Goal: Task Accomplishment & Management: Use online tool/utility

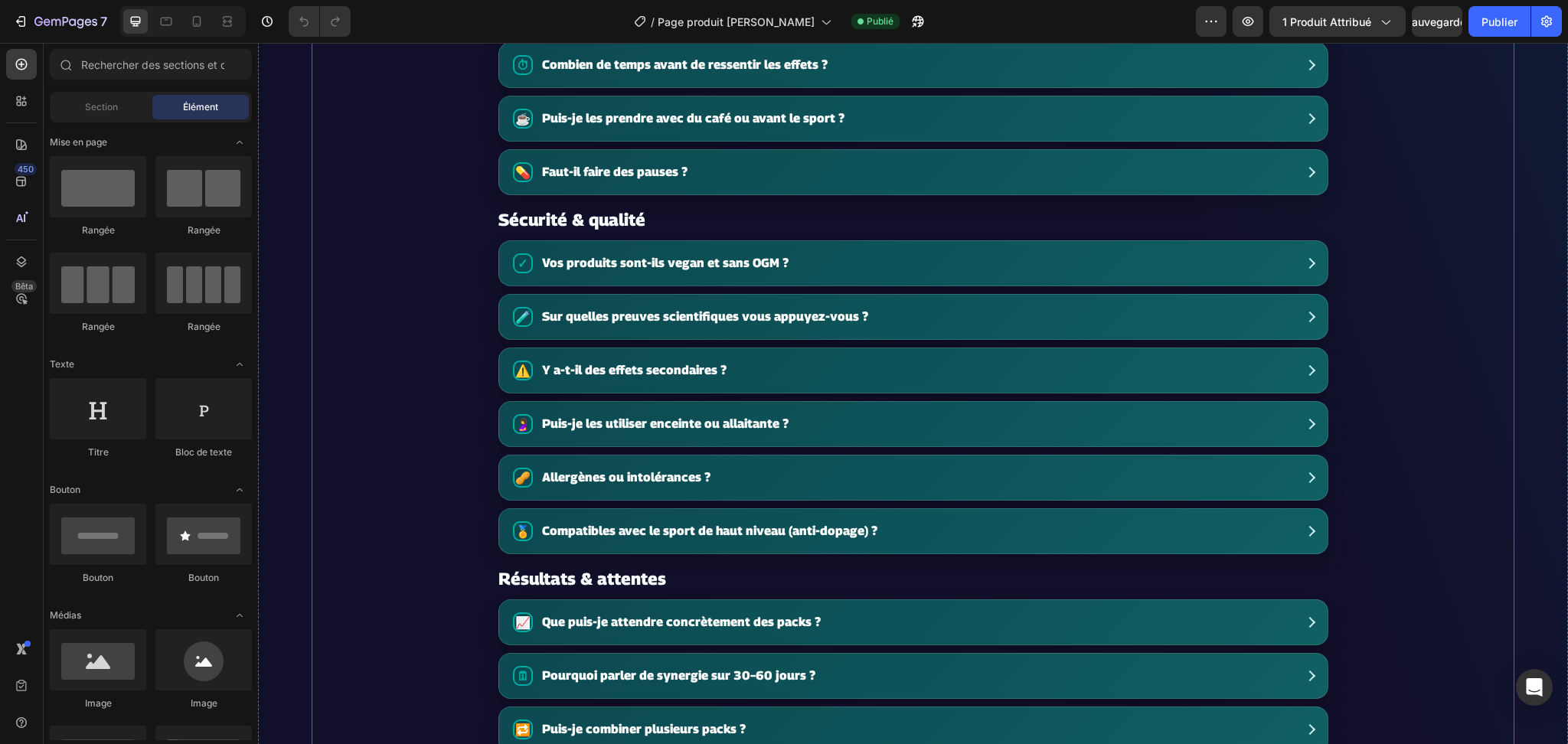
scroll to position [3165, 0]
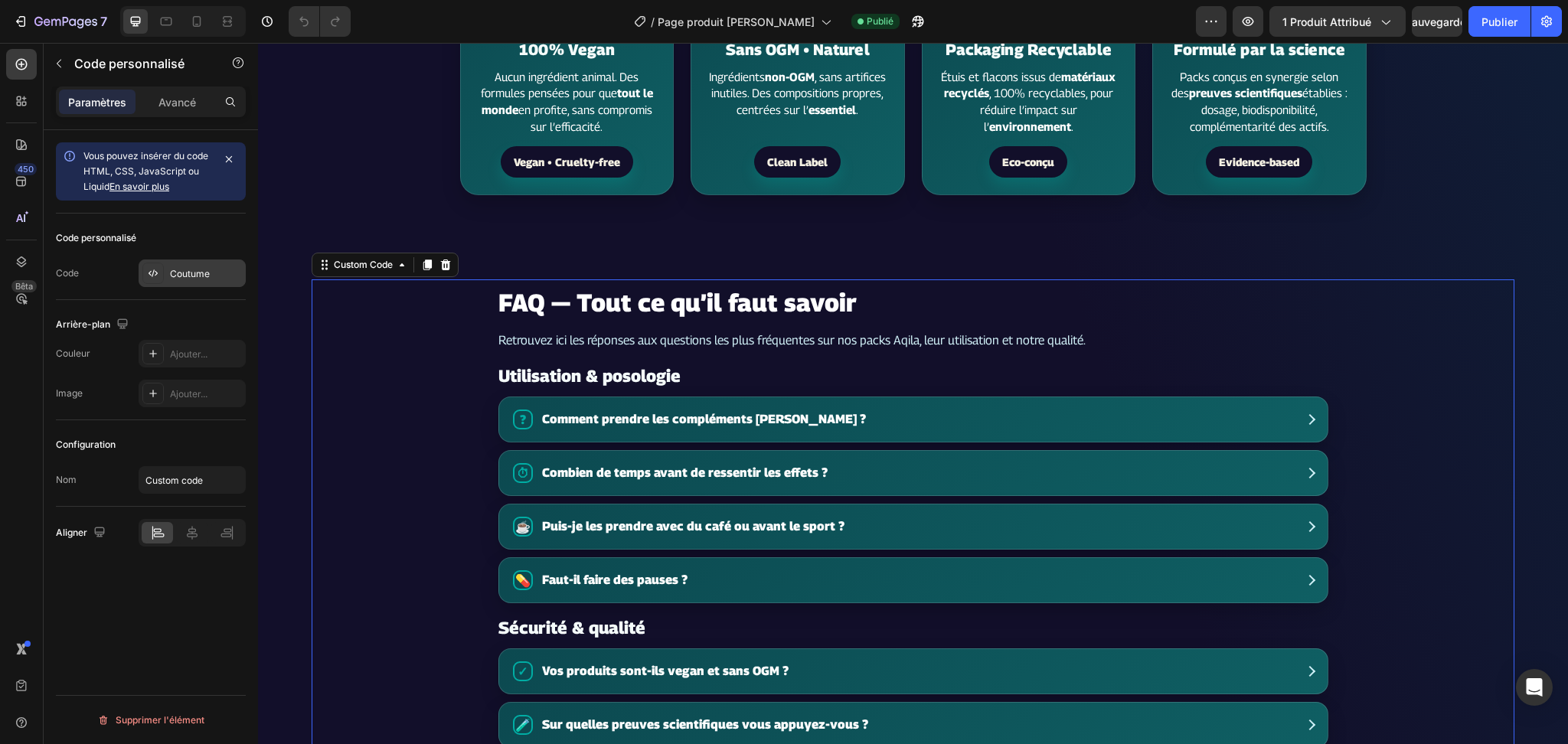
click at [198, 273] on font "Coutume" at bounding box center [190, 273] width 40 height 11
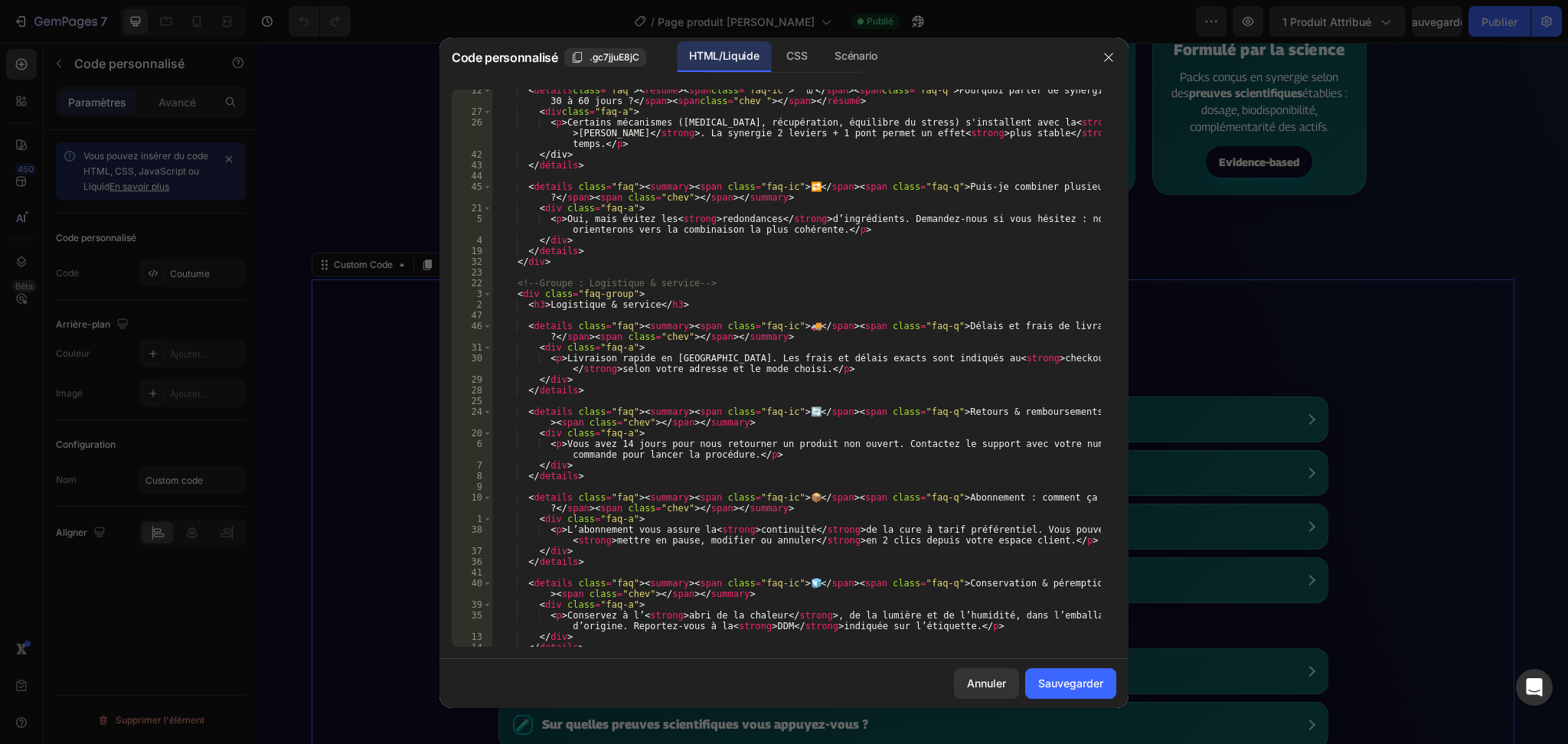
scroll to position [2133, 0]
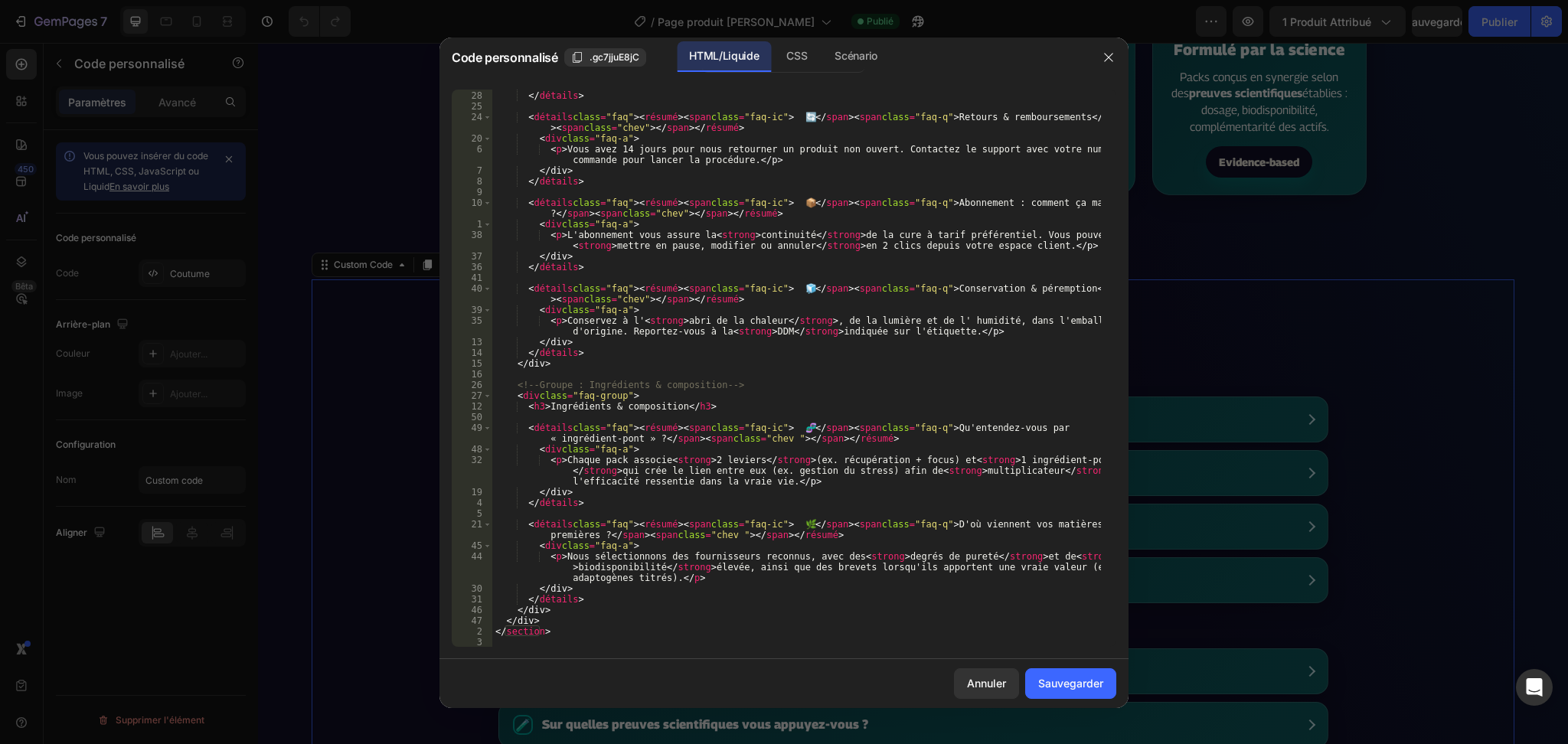
drag, startPoint x: 696, startPoint y: 653, endPoint x: 527, endPoint y: 600, distance: 177.5
click at [527, 600] on div "29 28 25 24 20 6 7 8 9 10 1 38 37 36 41 40 39 35 13 14 15 16 26 27 12 50 49 48 …" at bounding box center [784, 368] width 689 height 582
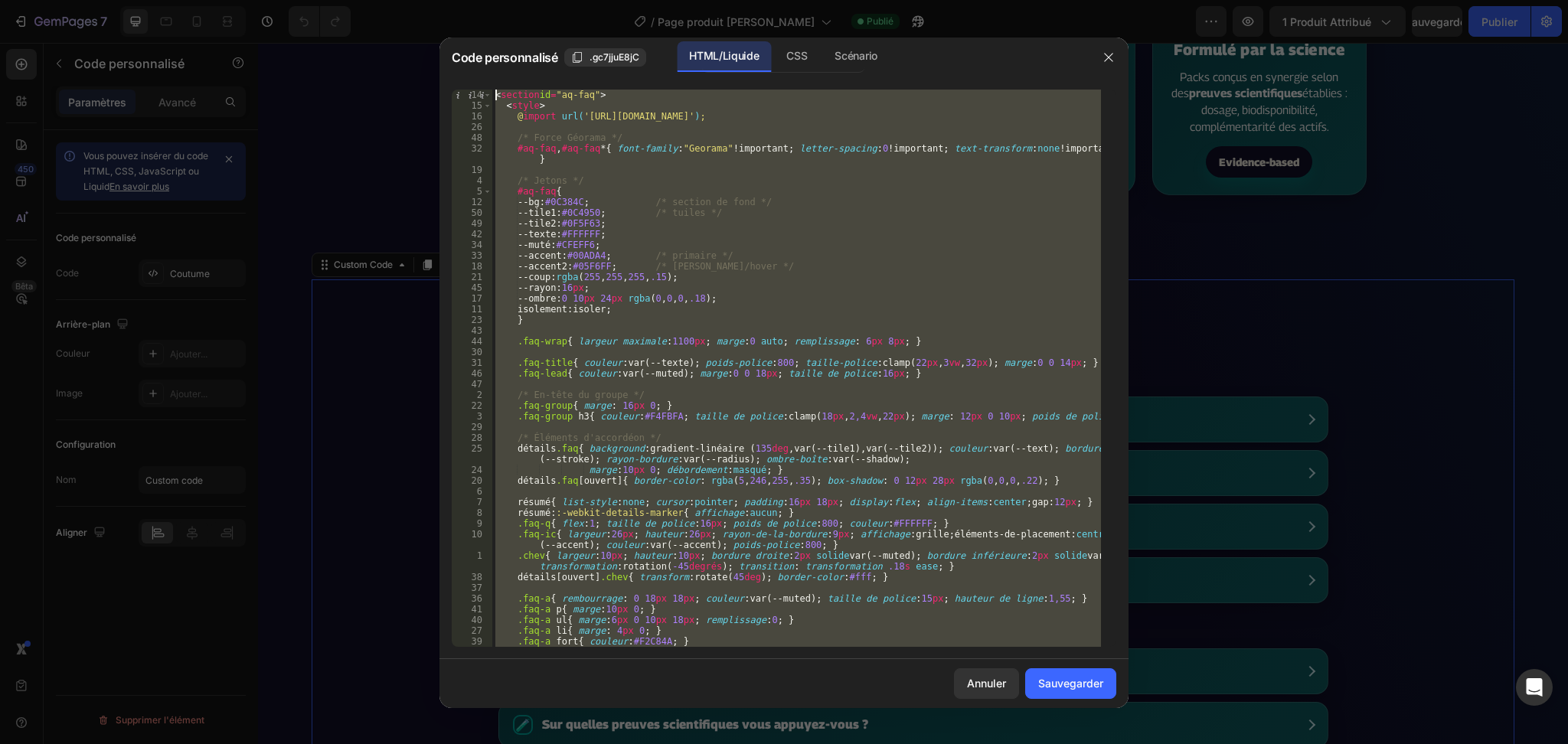
scroll to position [0, 0]
drag, startPoint x: 579, startPoint y: 637, endPoint x: 487, endPoint y: -47, distance: 690.0
click at [487, 0] on html "7 / Page produit Rythme Soutenu Publié Aperçu 1 produit attribué Sauvegarder Pu…" at bounding box center [784, 0] width 1568 height 0
type textarea "<section id="aq-faq"> <style>"
paste textarea
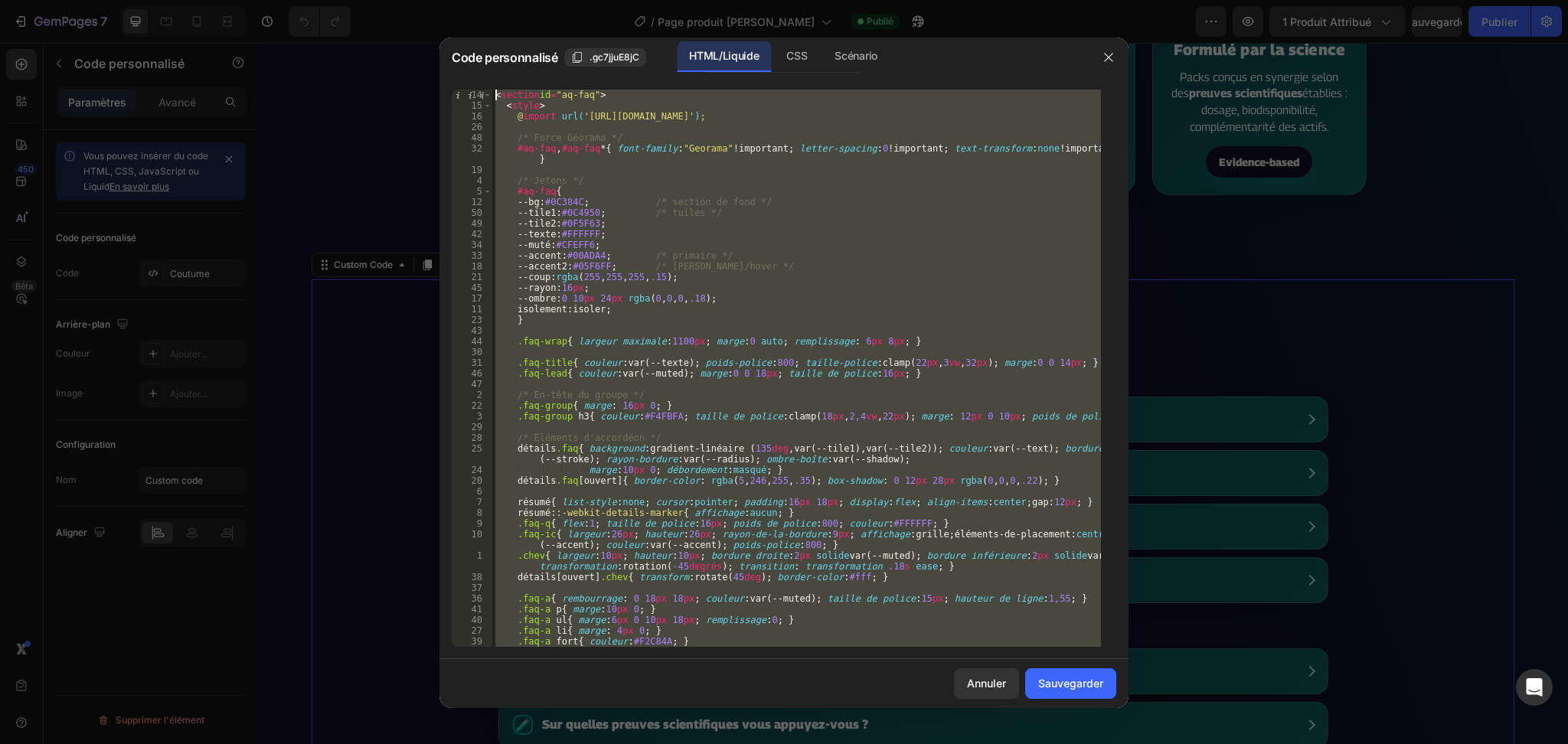
scroll to position [578, 0]
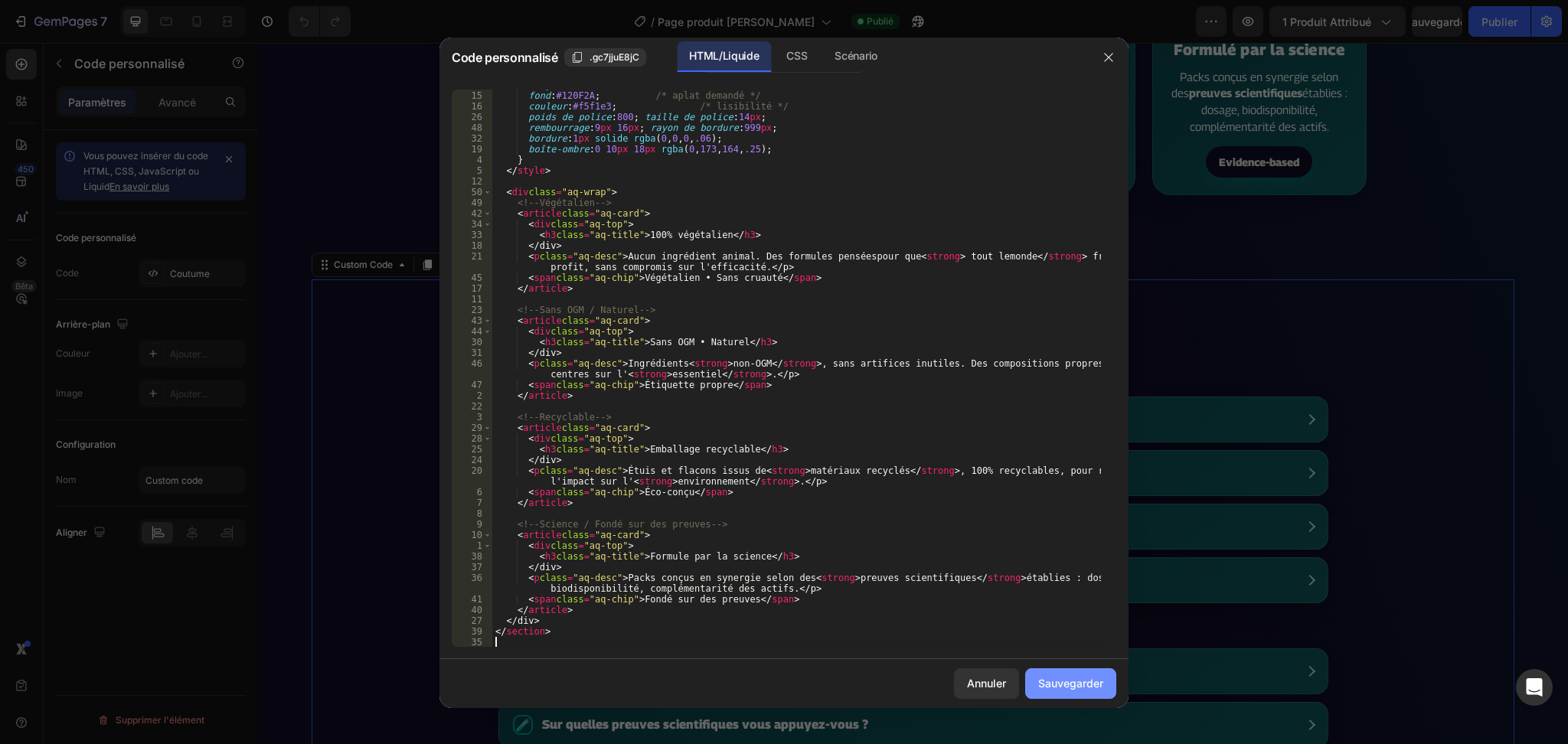
click at [1040, 695] on button "Sauvegarder" at bounding box center [1070, 684] width 91 height 31
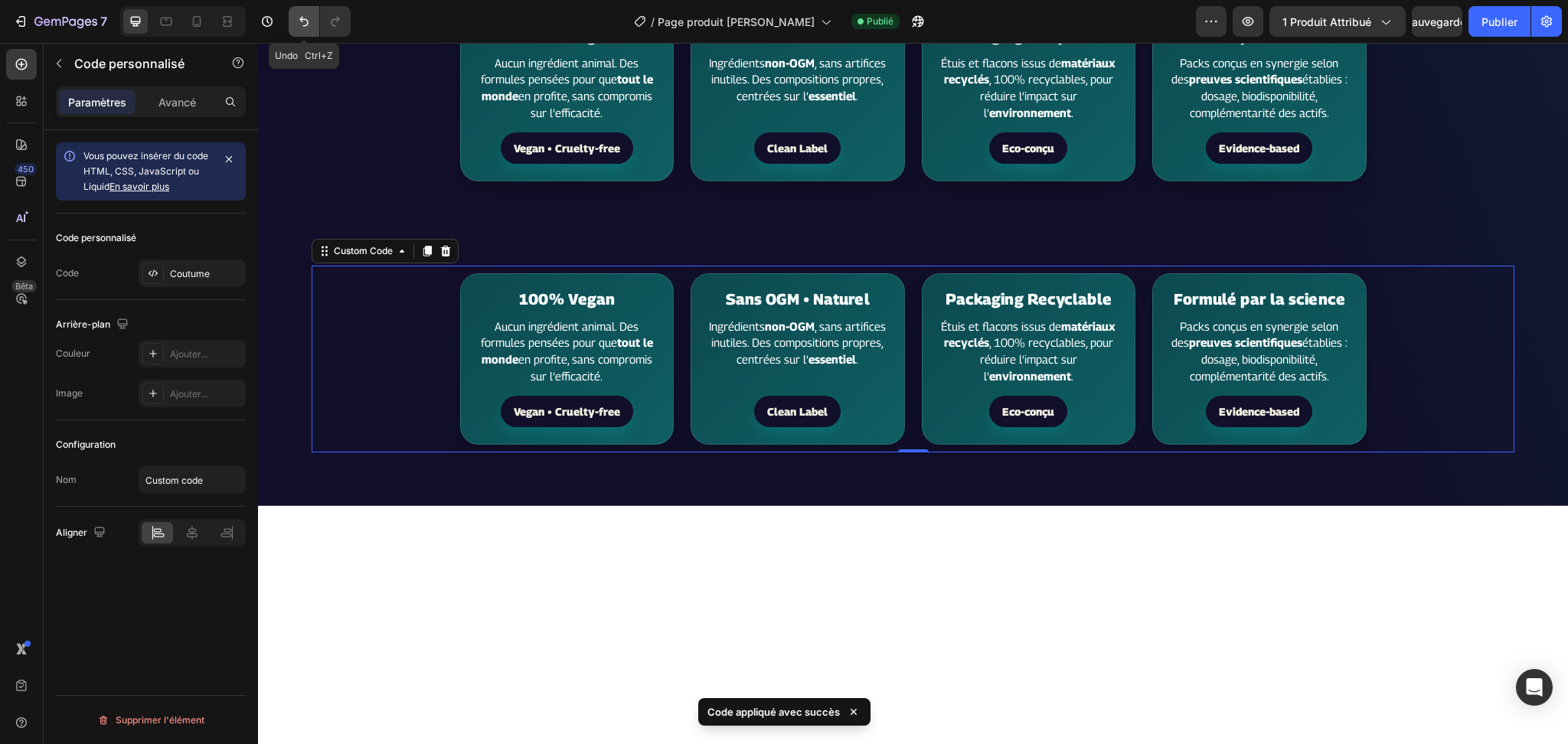
click at [303, 25] on icon "Annuler/Rétablir" at bounding box center [303, 21] width 15 height 15
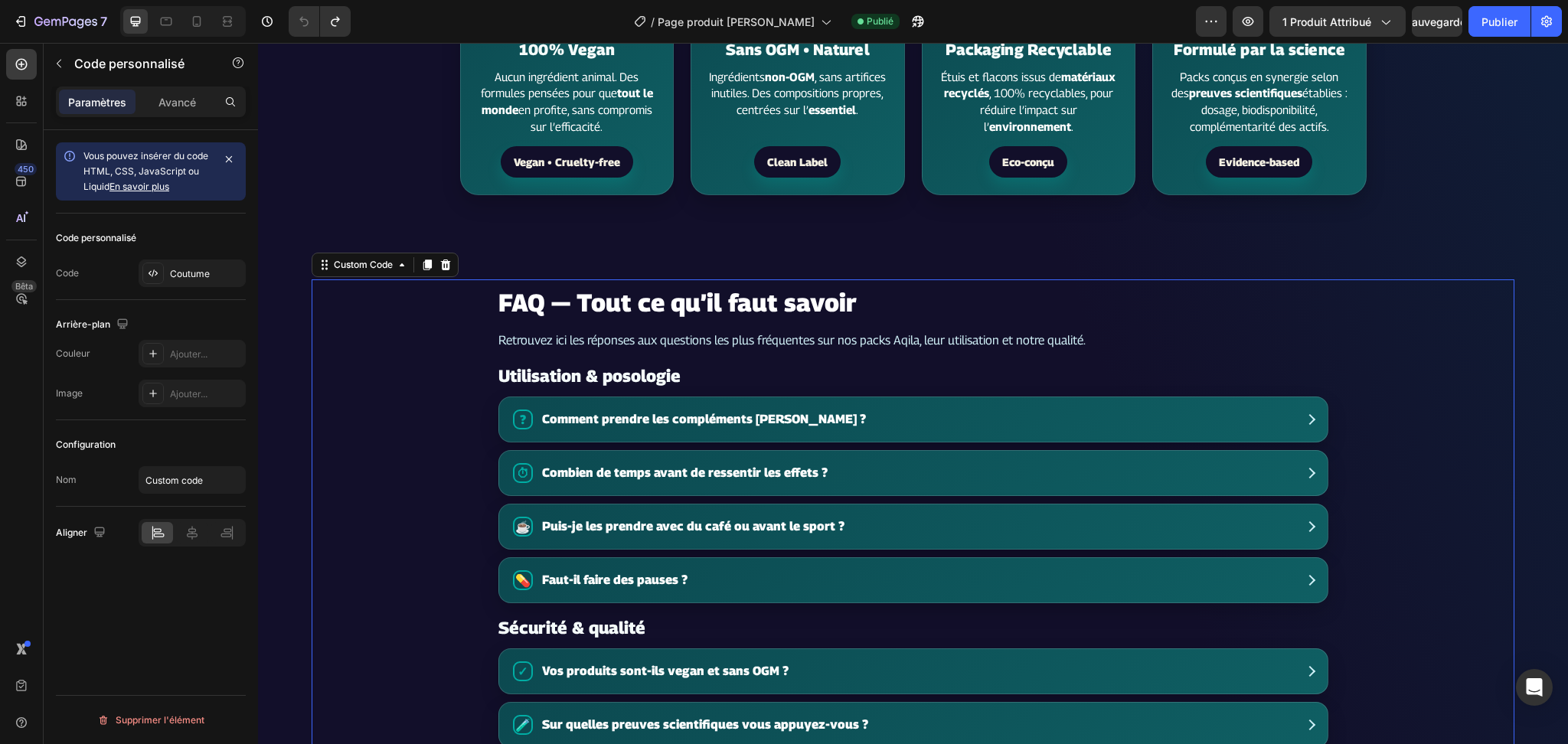
click at [1084, 442] on summary "? Comment prendre les compléments Aqila ?" at bounding box center [913, 419] width 829 height 44
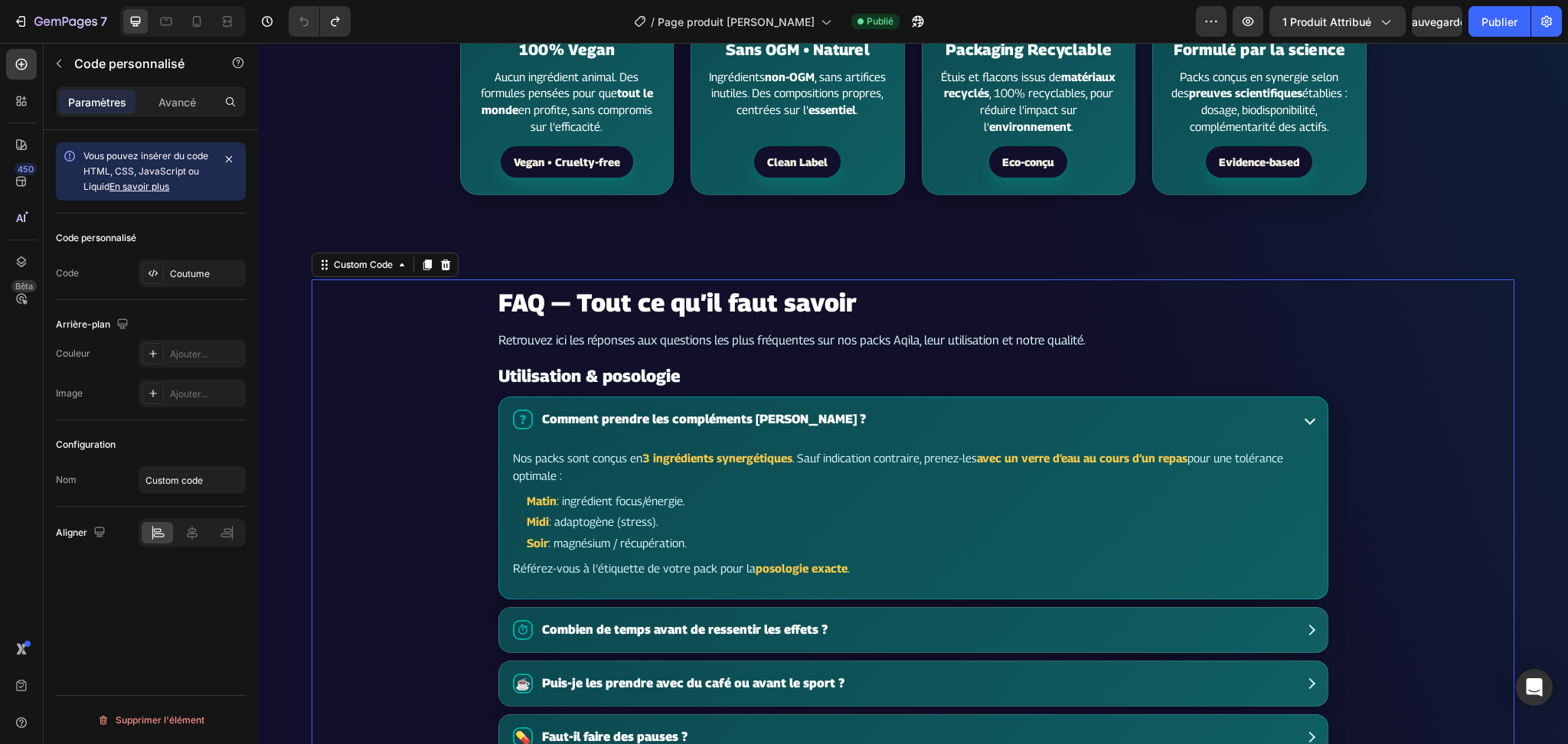
click at [1084, 442] on summary "? Comment prendre les compléments Aqila ?" at bounding box center [913, 419] width 829 height 44
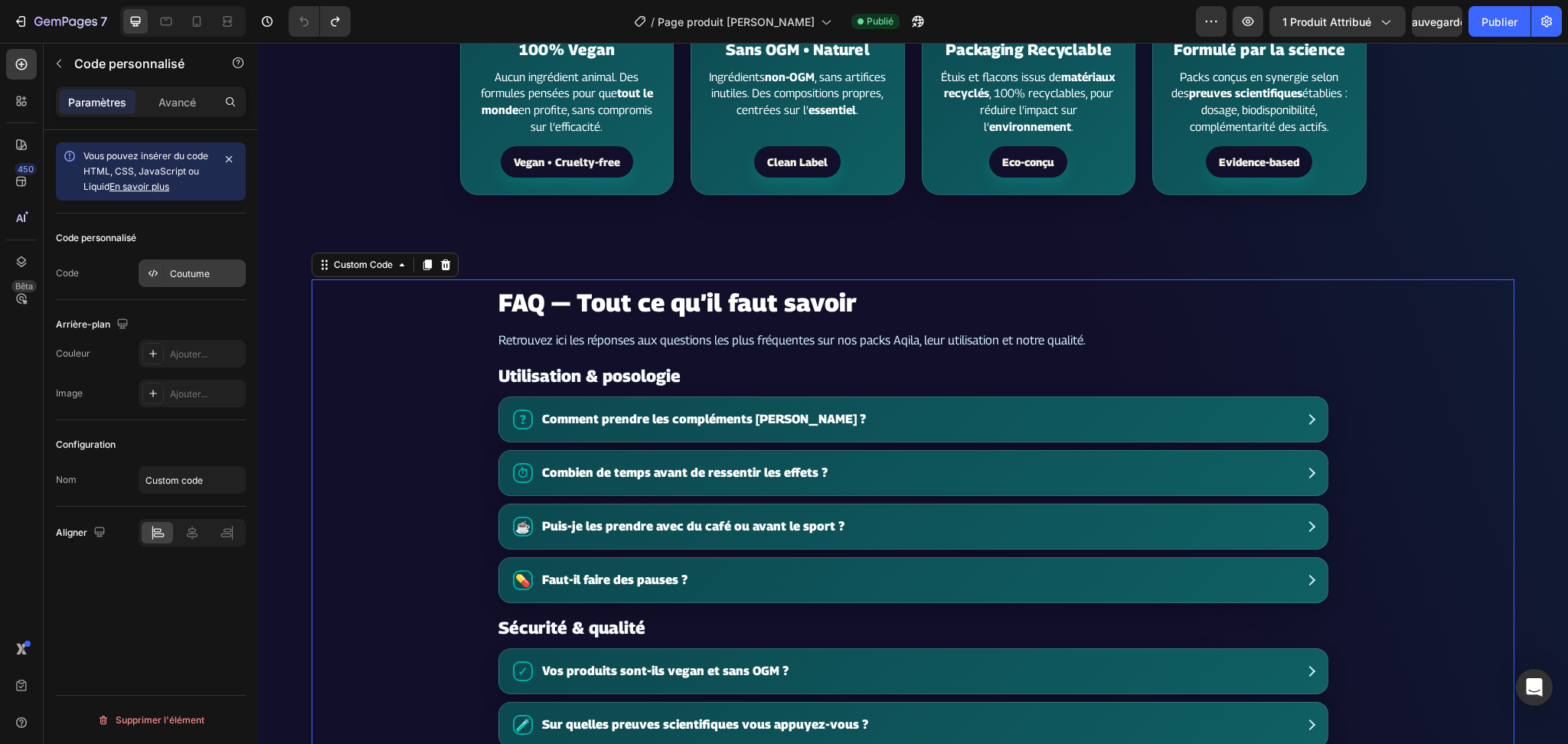
click at [172, 280] on div "Coutume" at bounding box center [206, 274] width 72 height 14
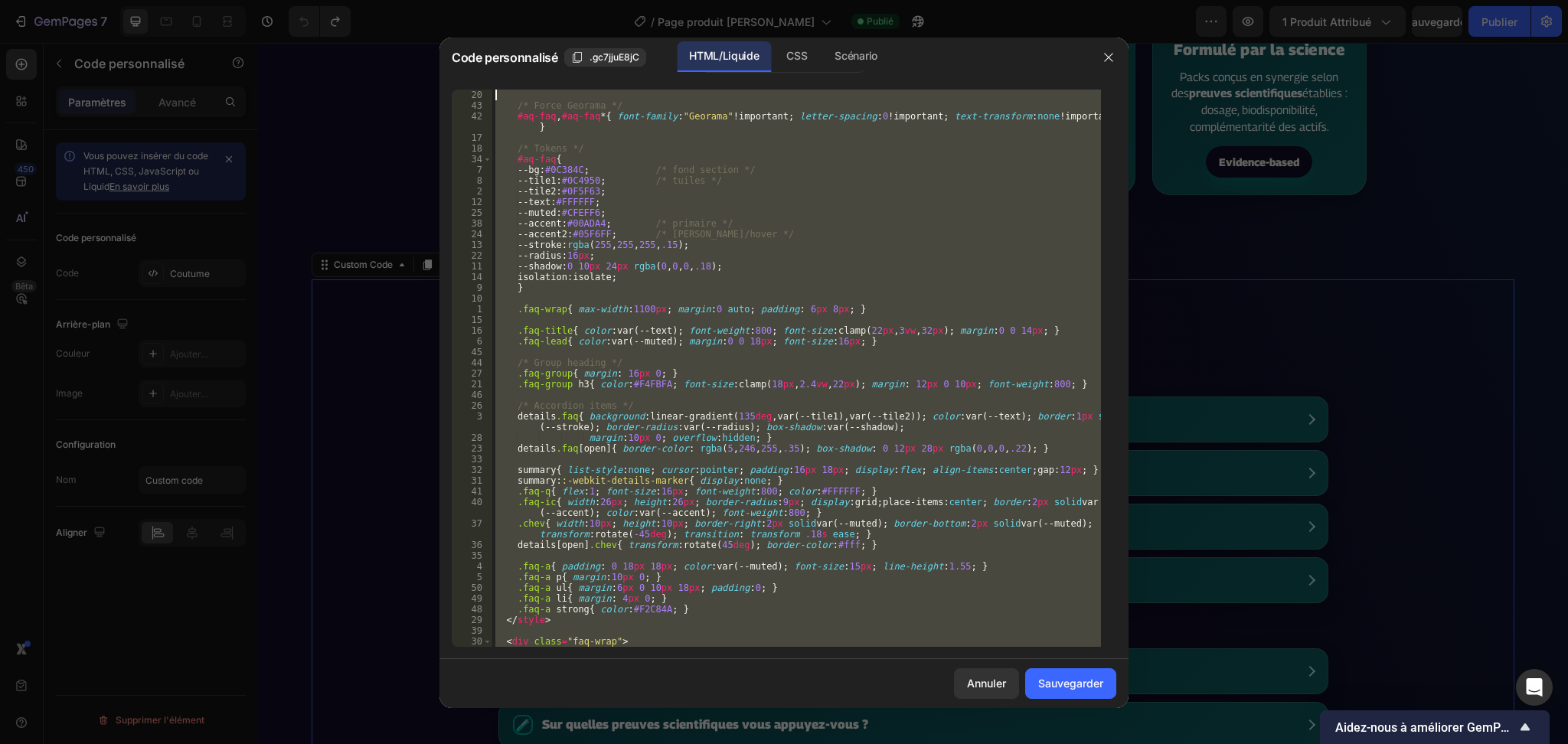
scroll to position [0, 0]
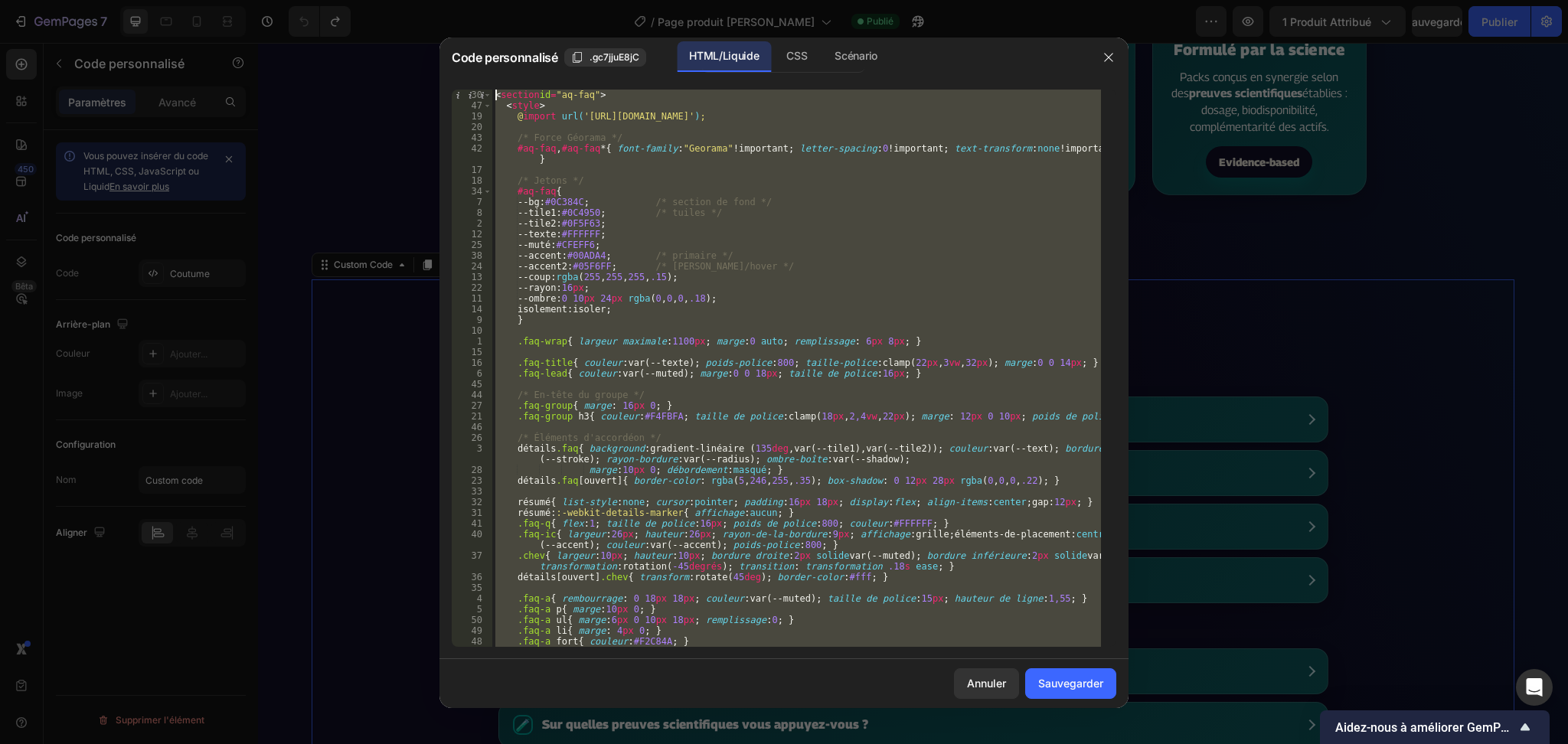
drag, startPoint x: 669, startPoint y: 638, endPoint x: 443, endPoint y: -90, distance: 761.6
click at [443, 0] on html "7 / Page produit Rythme Soutenu Publié Aperçu 1 produit attribué Sauvegarder Pu…" at bounding box center [784, 0] width 1568 height 0
type textarea "<section id="aq-faq"> <style>"
paste textarea
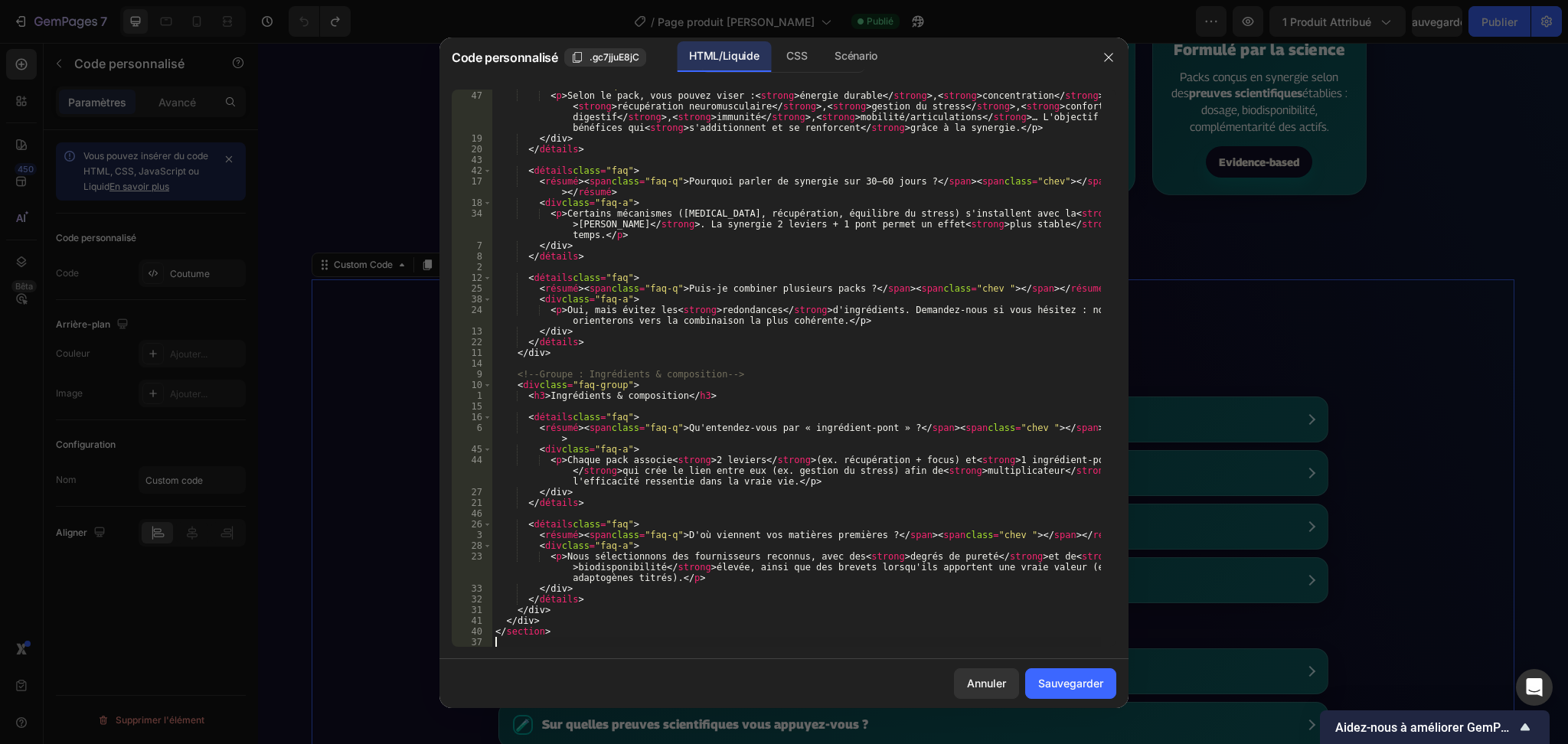
scroll to position [1746, 0]
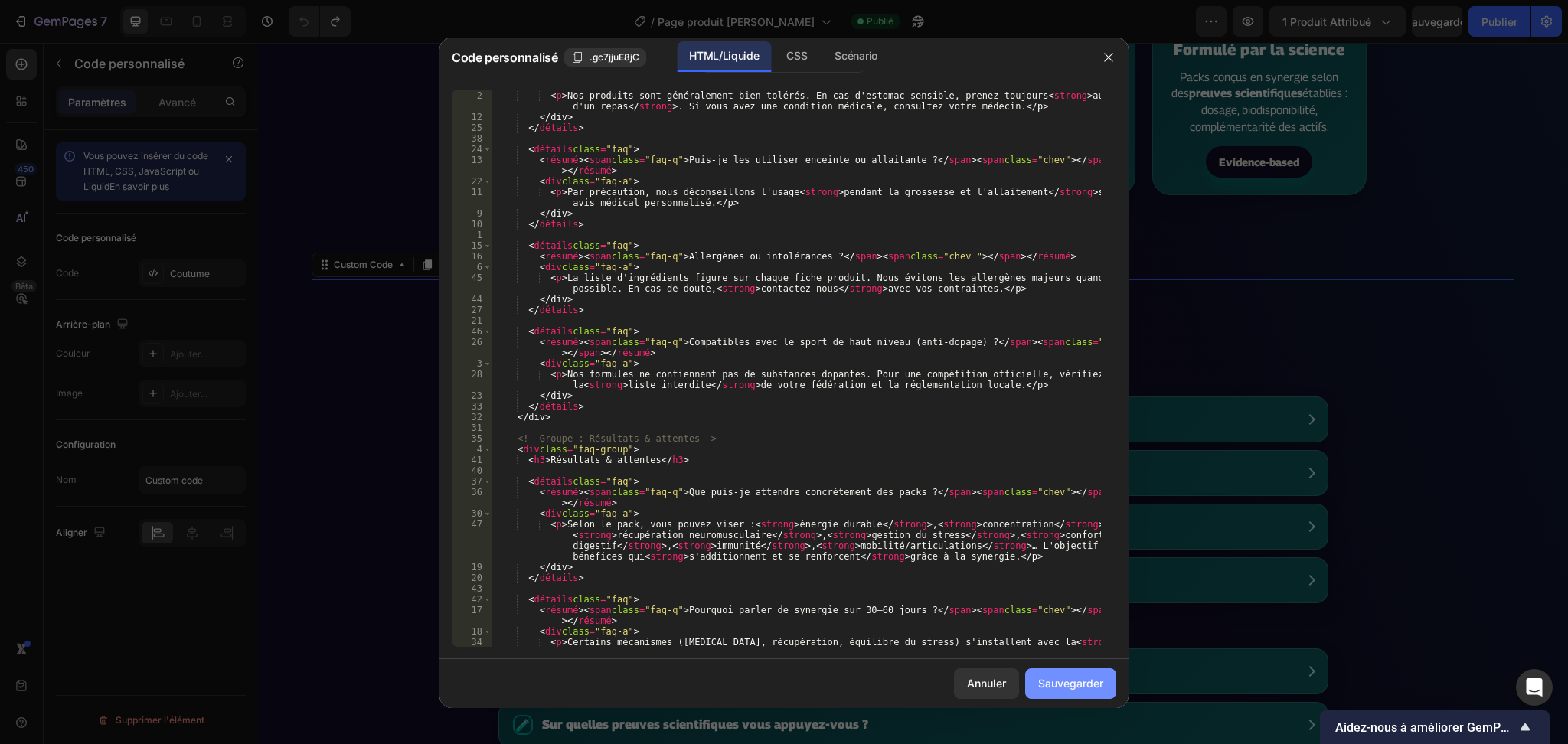
click at [1044, 692] on button "Sauvegarder" at bounding box center [1070, 684] width 91 height 31
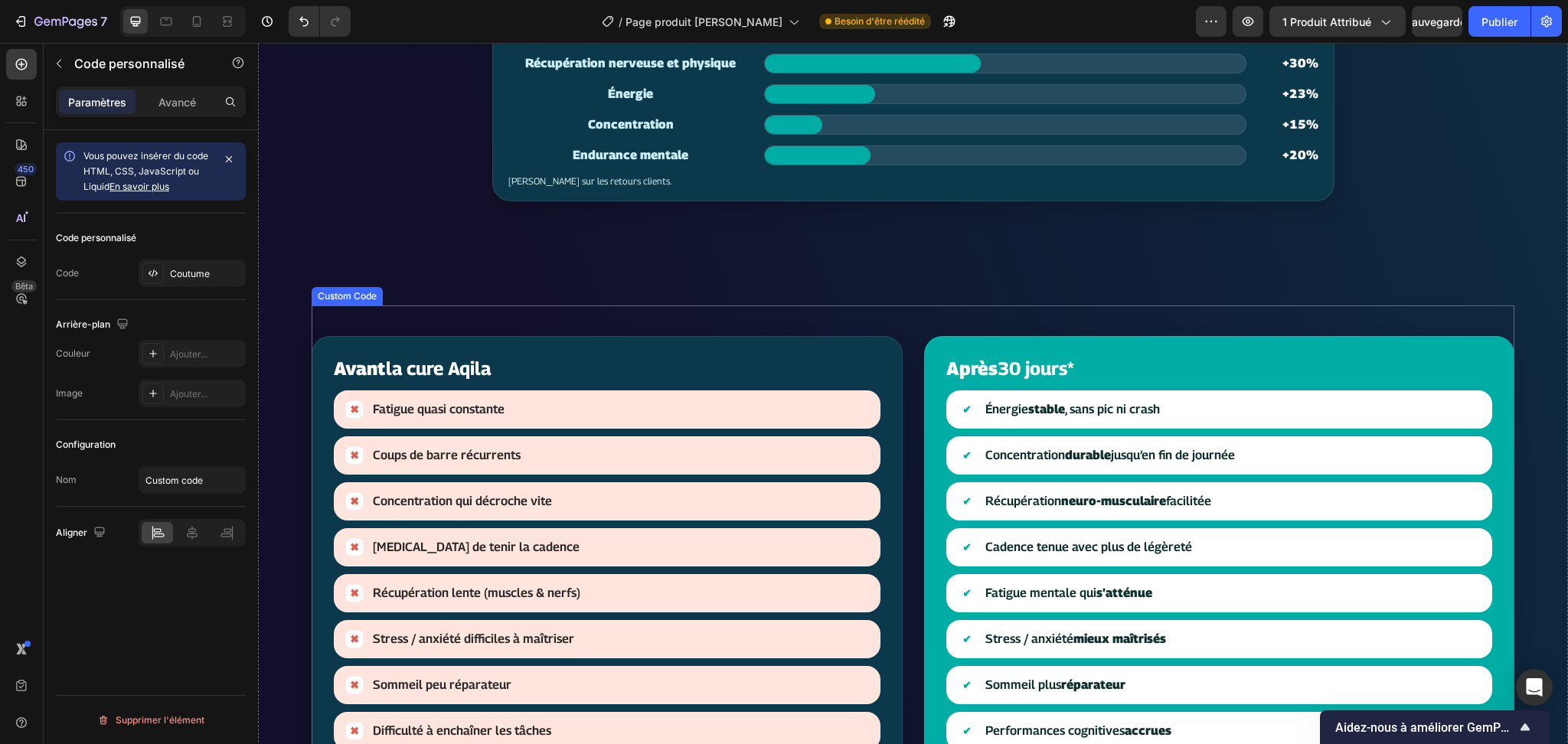
scroll to position [1429, 0]
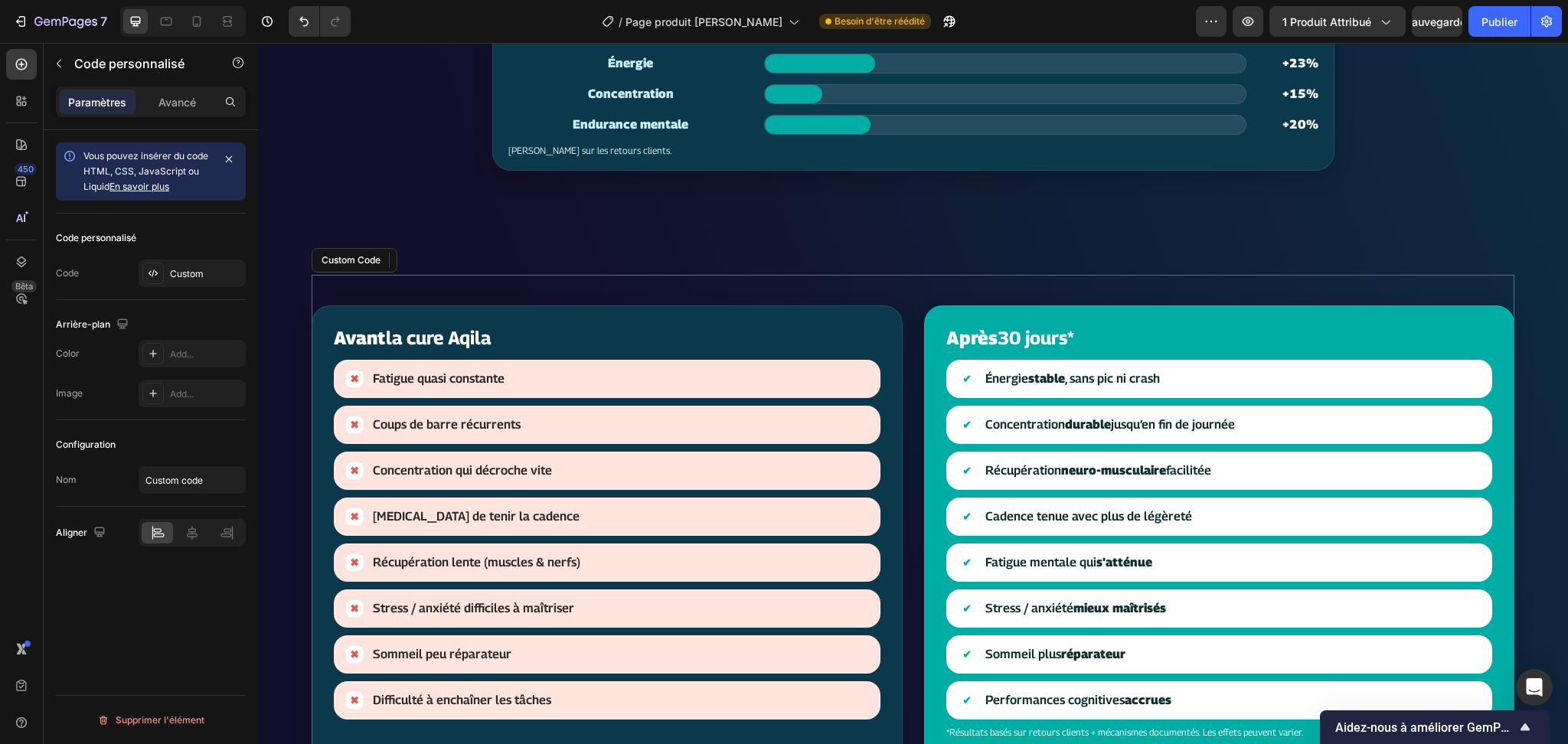
click at [957, 323] on div "Après 30 jours* ✔ Énergie stable , sans pic ni crash ✔ Concentration durable ju…" at bounding box center [1219, 556] width 591 height 500
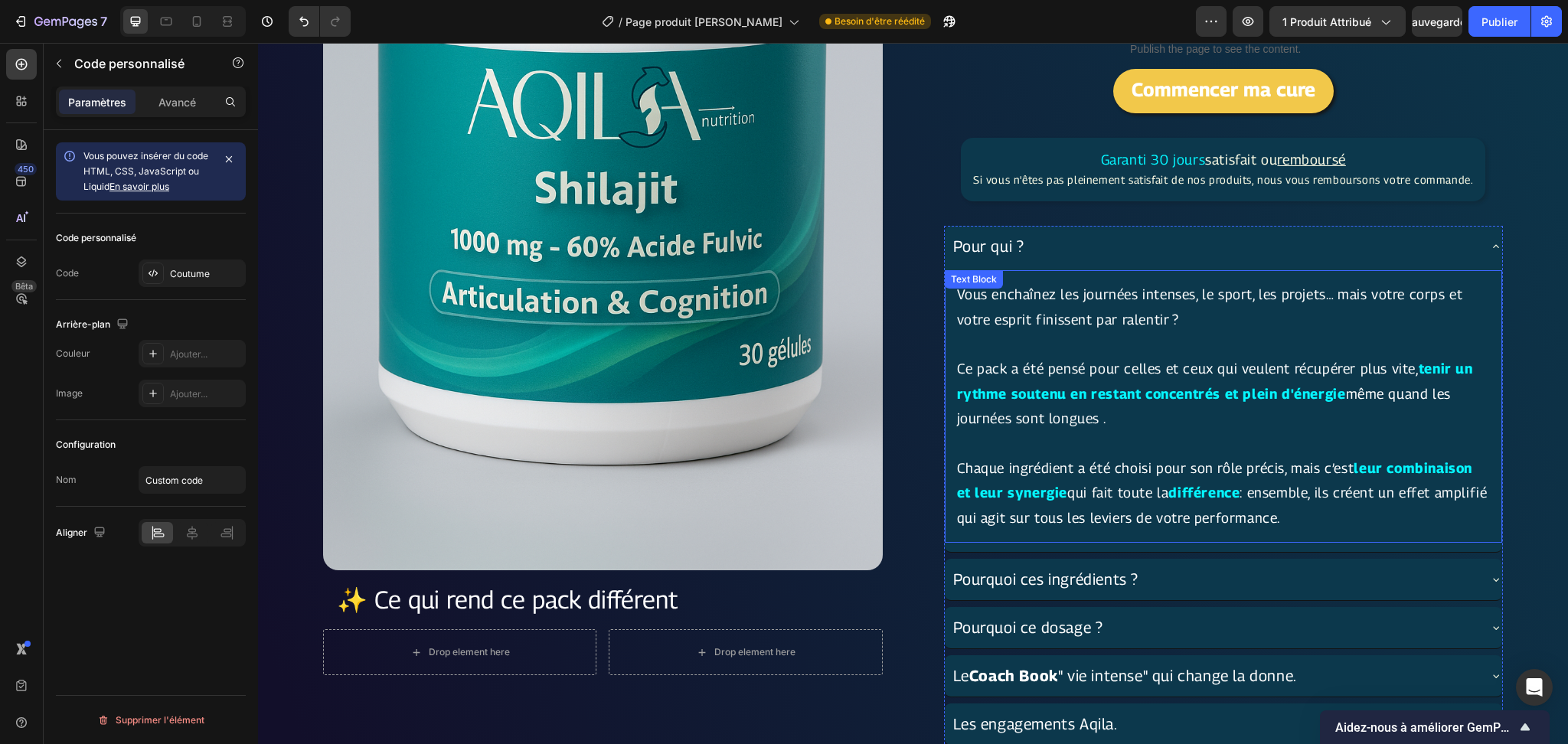
scroll to position [715, 0]
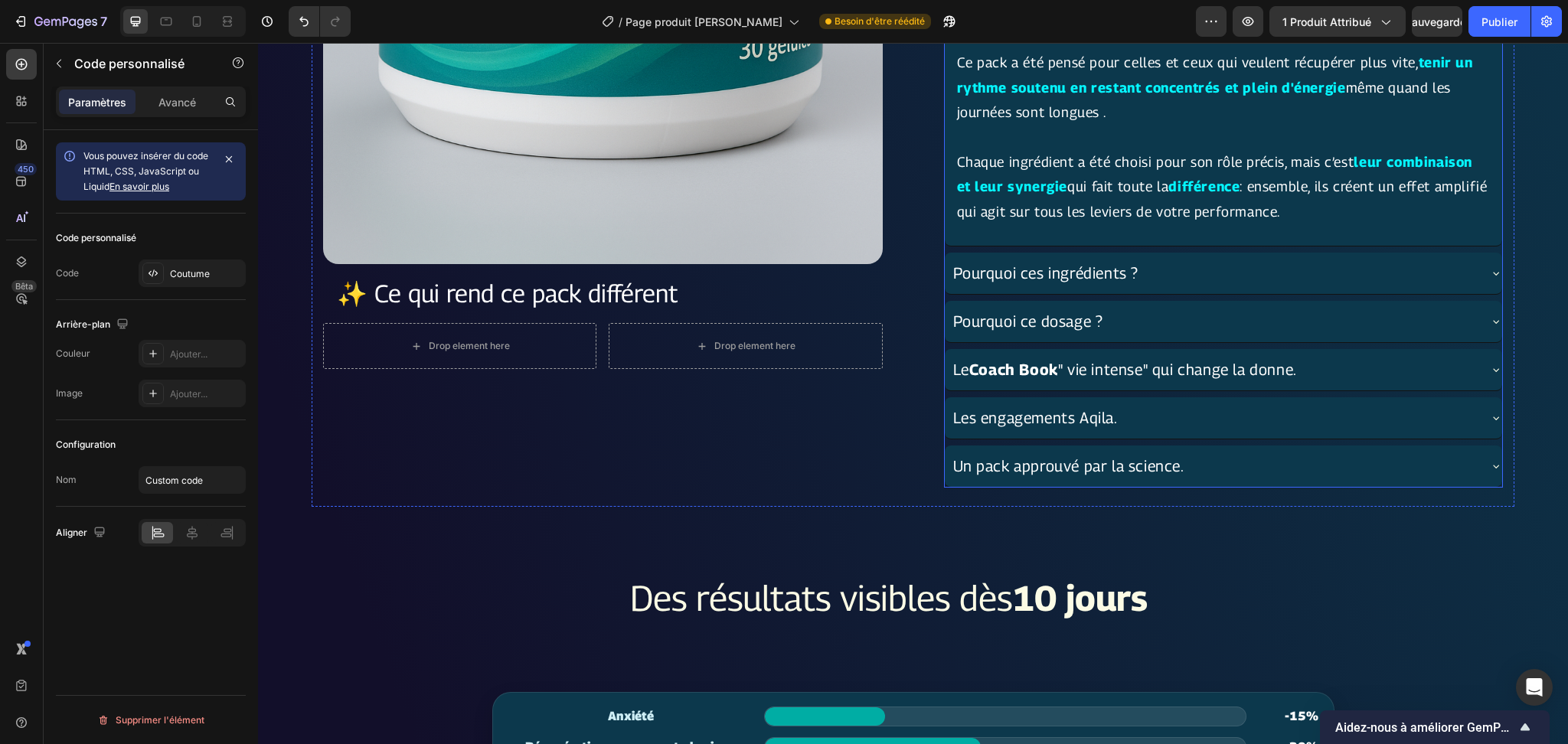
click at [1193, 270] on div "Pourquoi ces ingrédients ?" at bounding box center [1215, 273] width 528 height 29
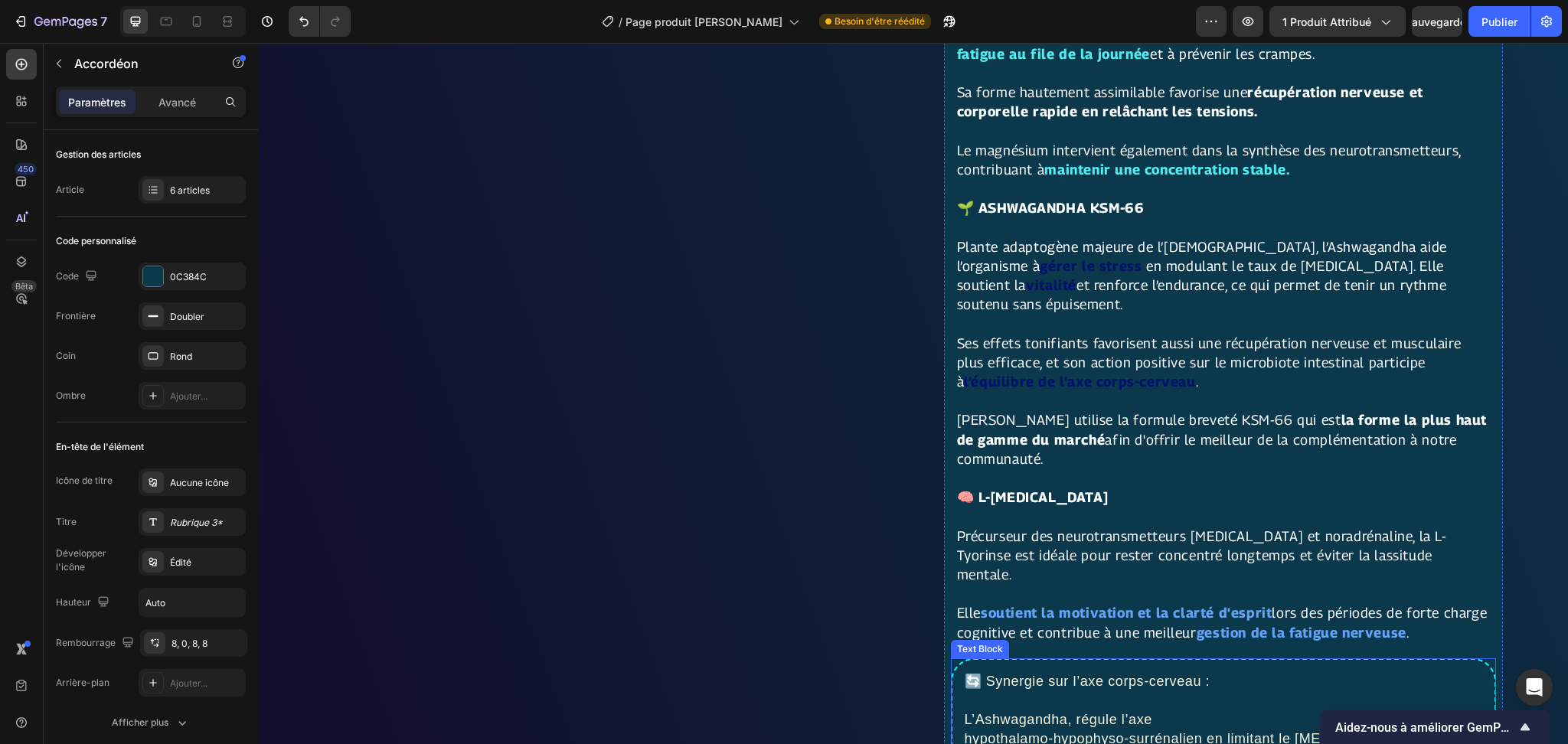
scroll to position [1123, 0]
click at [1290, 626] on strong "gestion de la fatigue nerveuse" at bounding box center [1302, 634] width 210 height 16
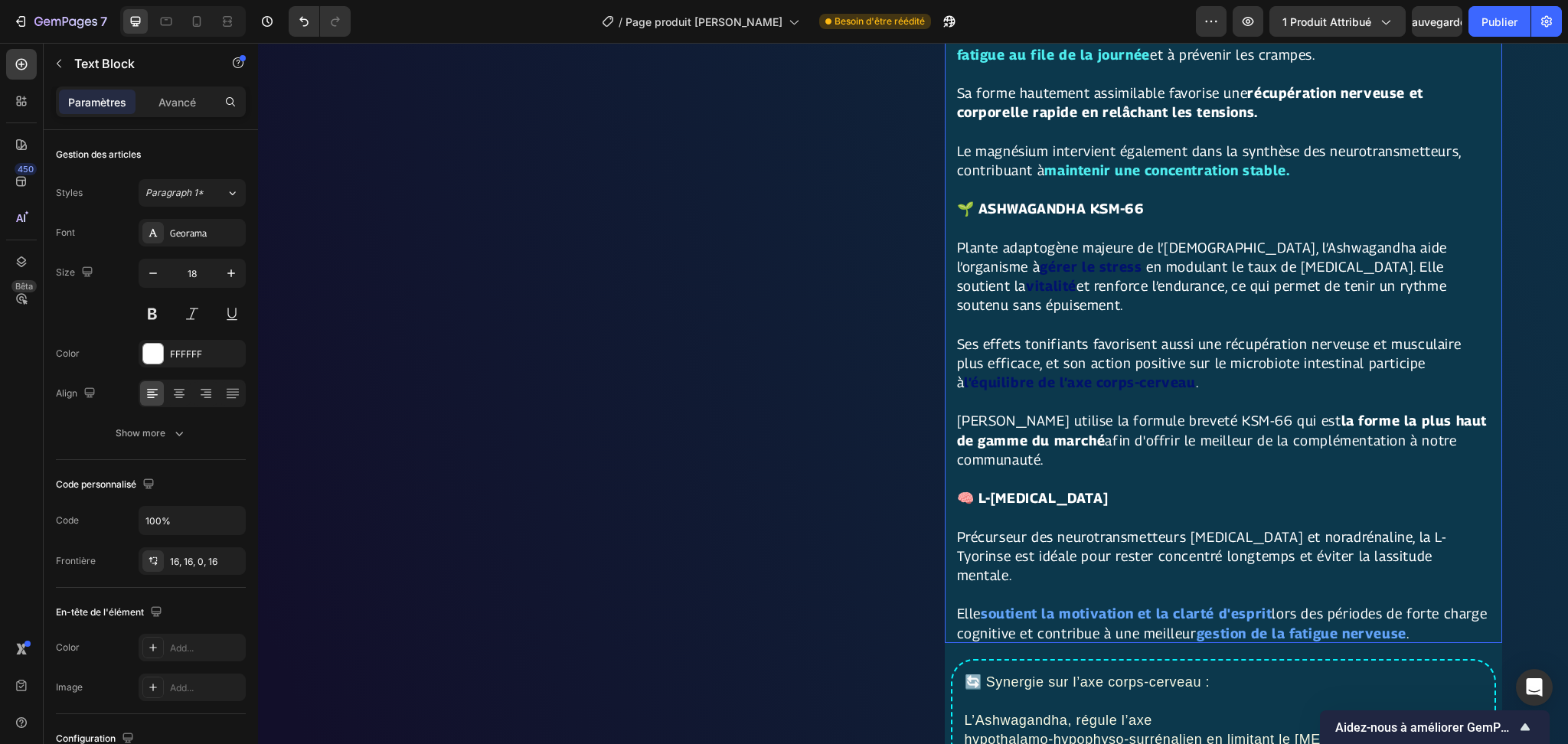
click at [1290, 626] on strong "gestion de la fatigue nerveuse" at bounding box center [1302, 634] width 210 height 16
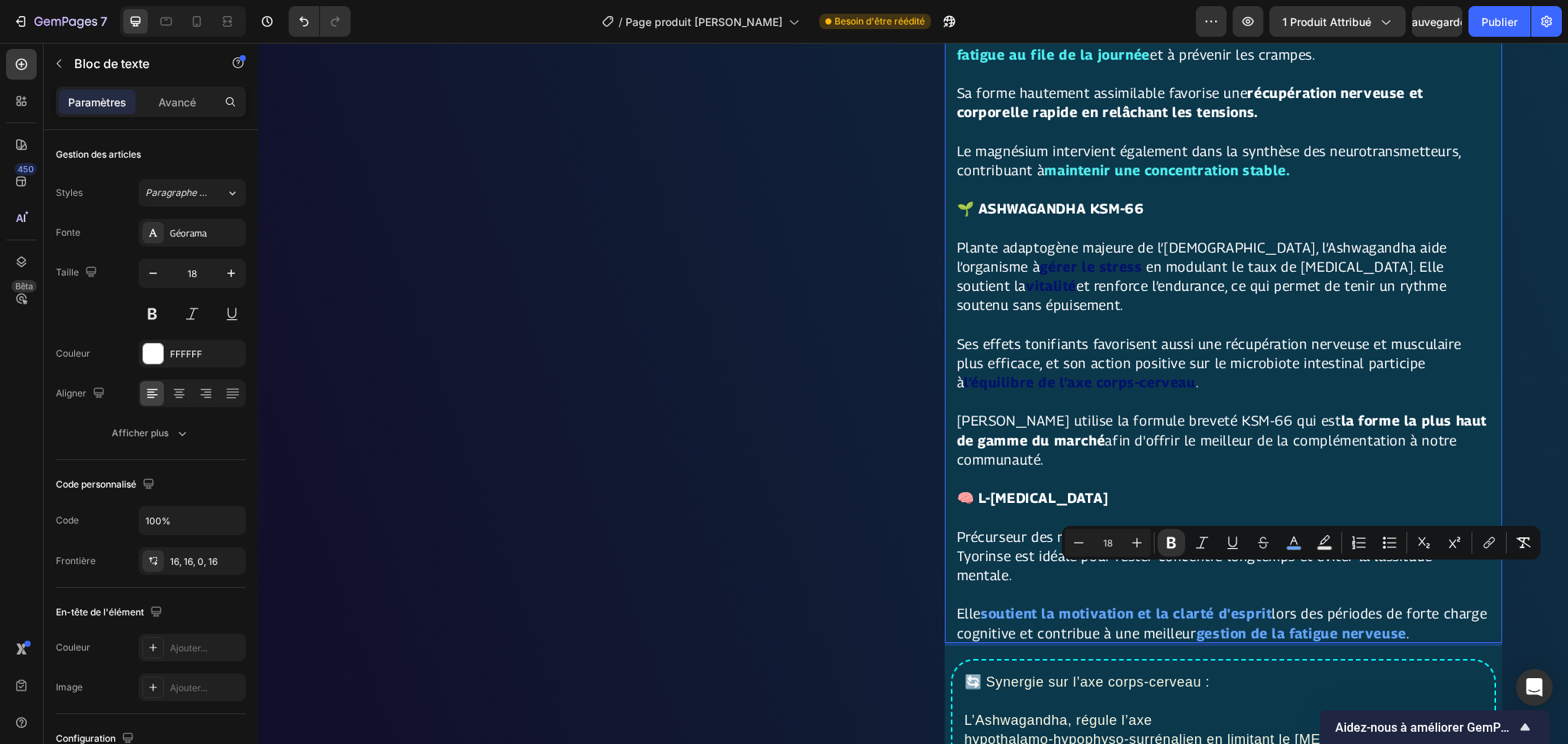
click at [1280, 626] on strong "gestion de la fatigue nerveuse" at bounding box center [1302, 634] width 210 height 16
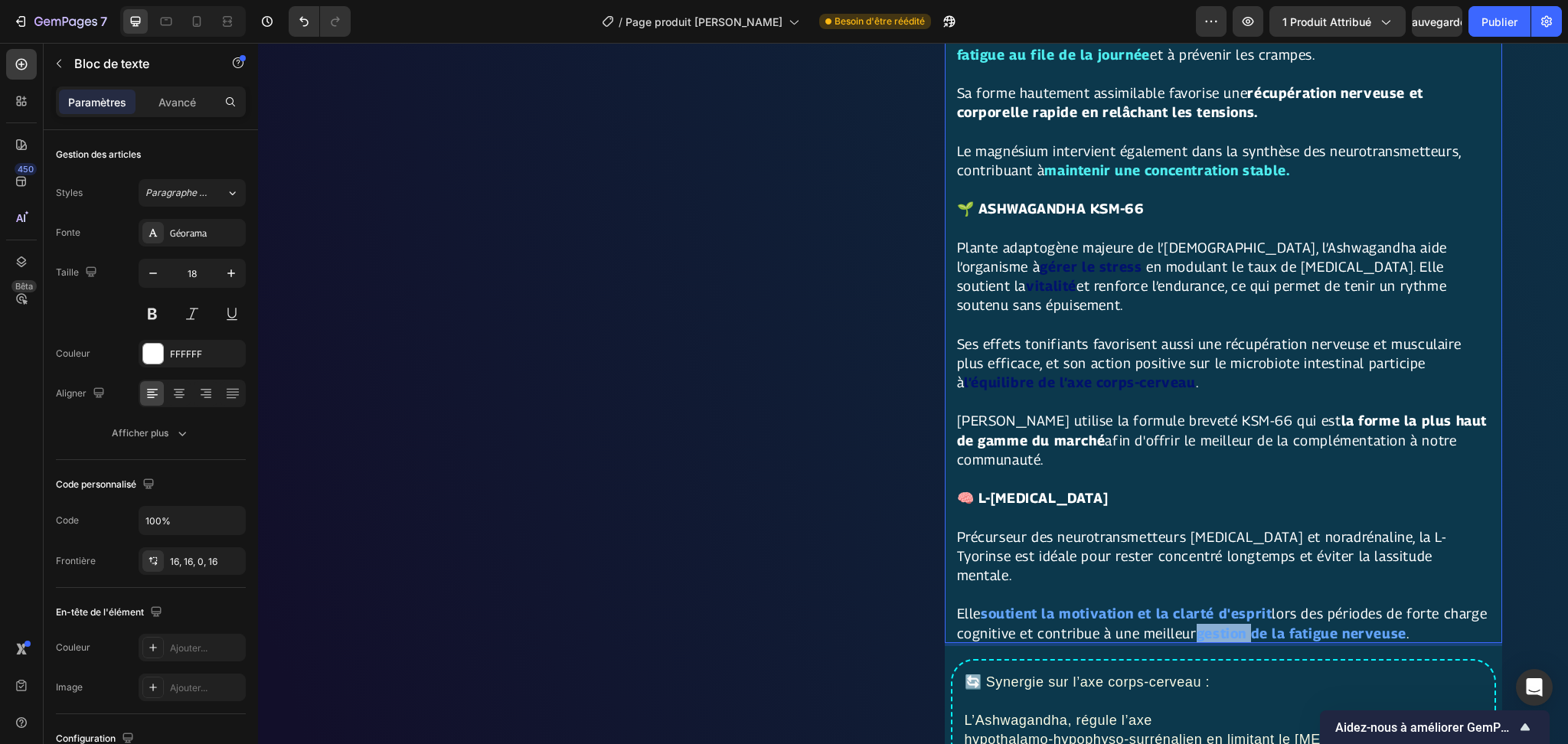
click at [1280, 626] on strong "gestion de la fatigue nerveuse" at bounding box center [1302, 634] width 210 height 16
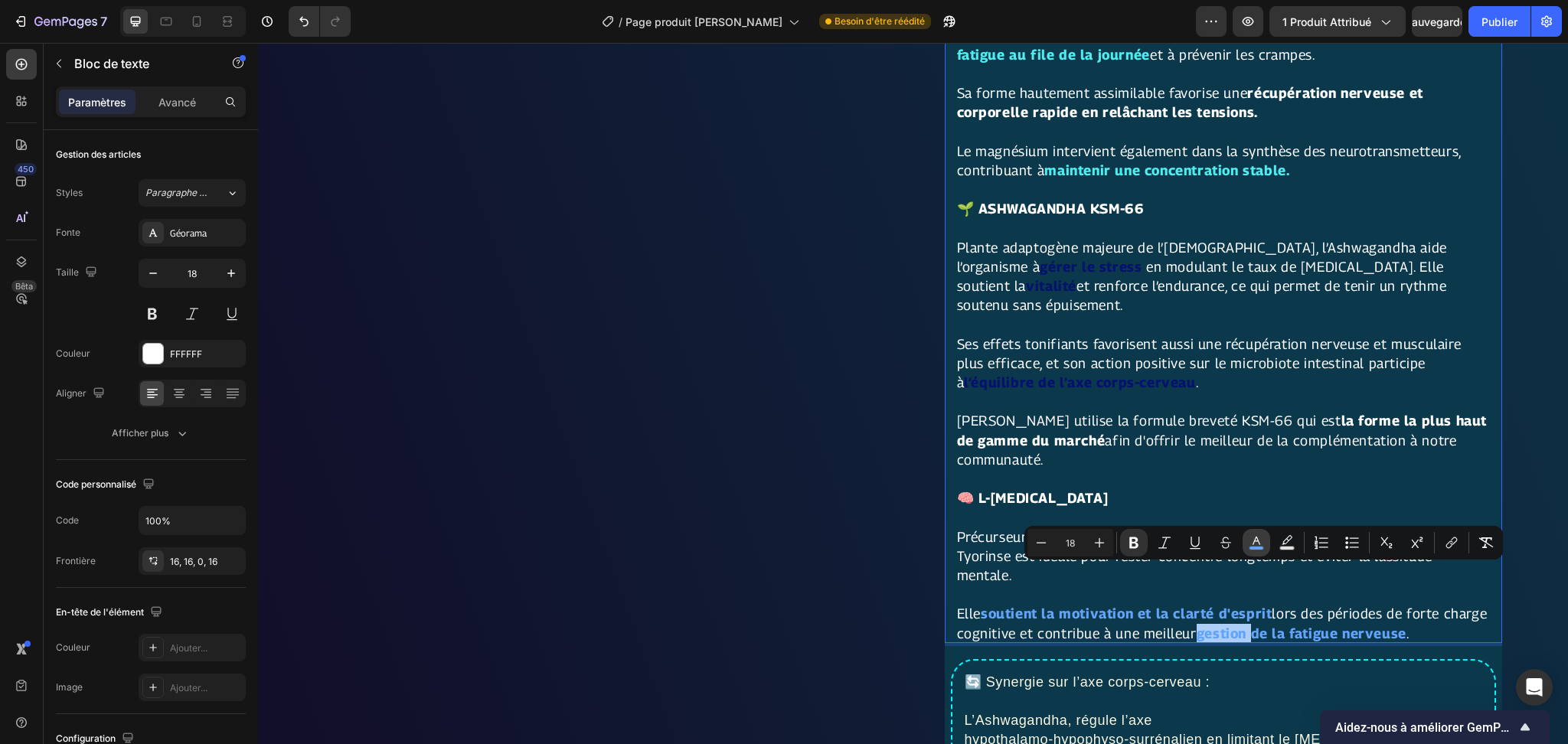
click at [1256, 541] on icon "Editor contextual toolbar" at bounding box center [1257, 541] width 8 height 8
type input "63A4F9"
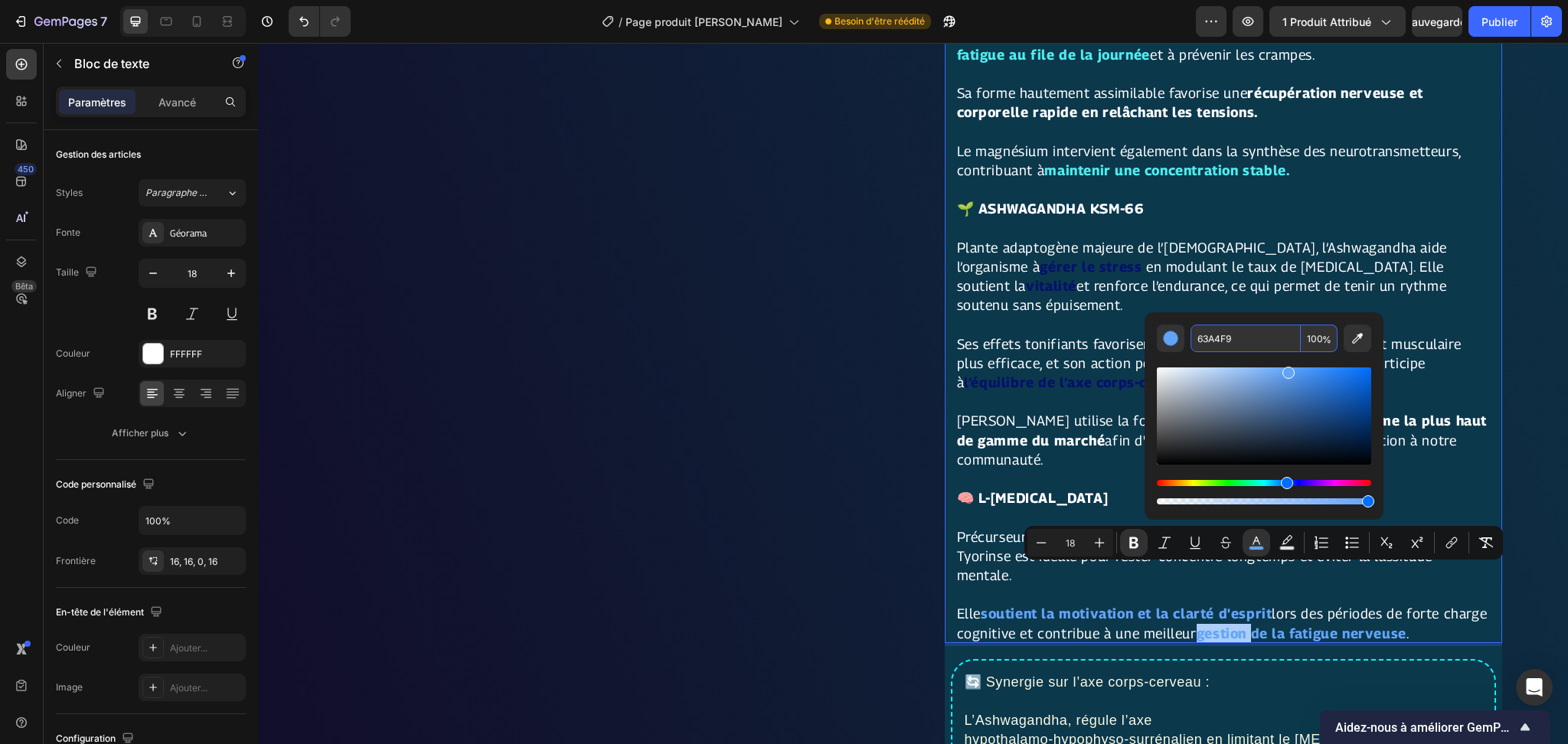
click at [1239, 336] on input "63A4F9" at bounding box center [1246, 339] width 110 height 28
click at [340, 428] on div "Product Images ✨ Ce qui rend ce pack différent Text Block Row Drop element here…" at bounding box center [603, 169] width 560 height 2305
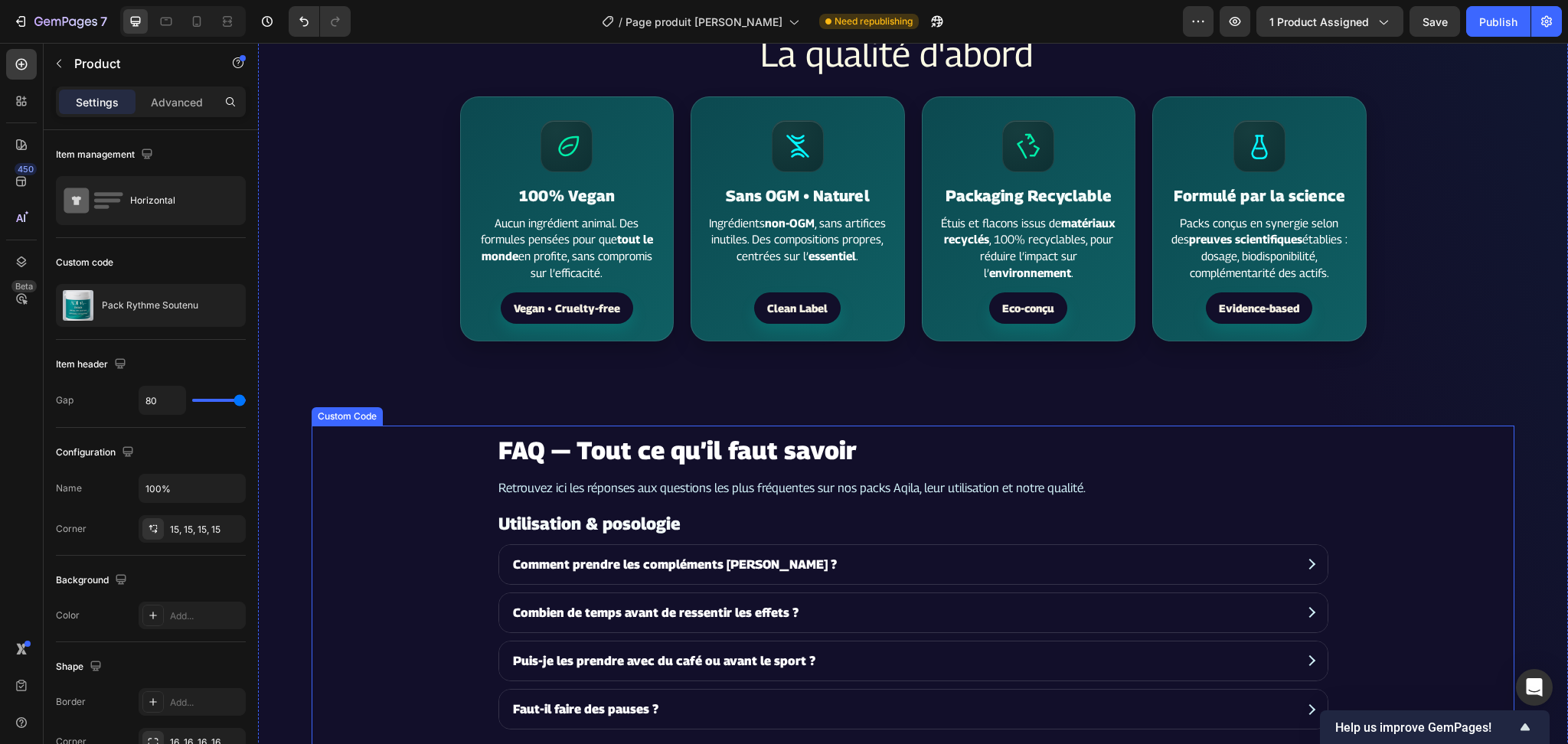
scroll to position [4289, 0]
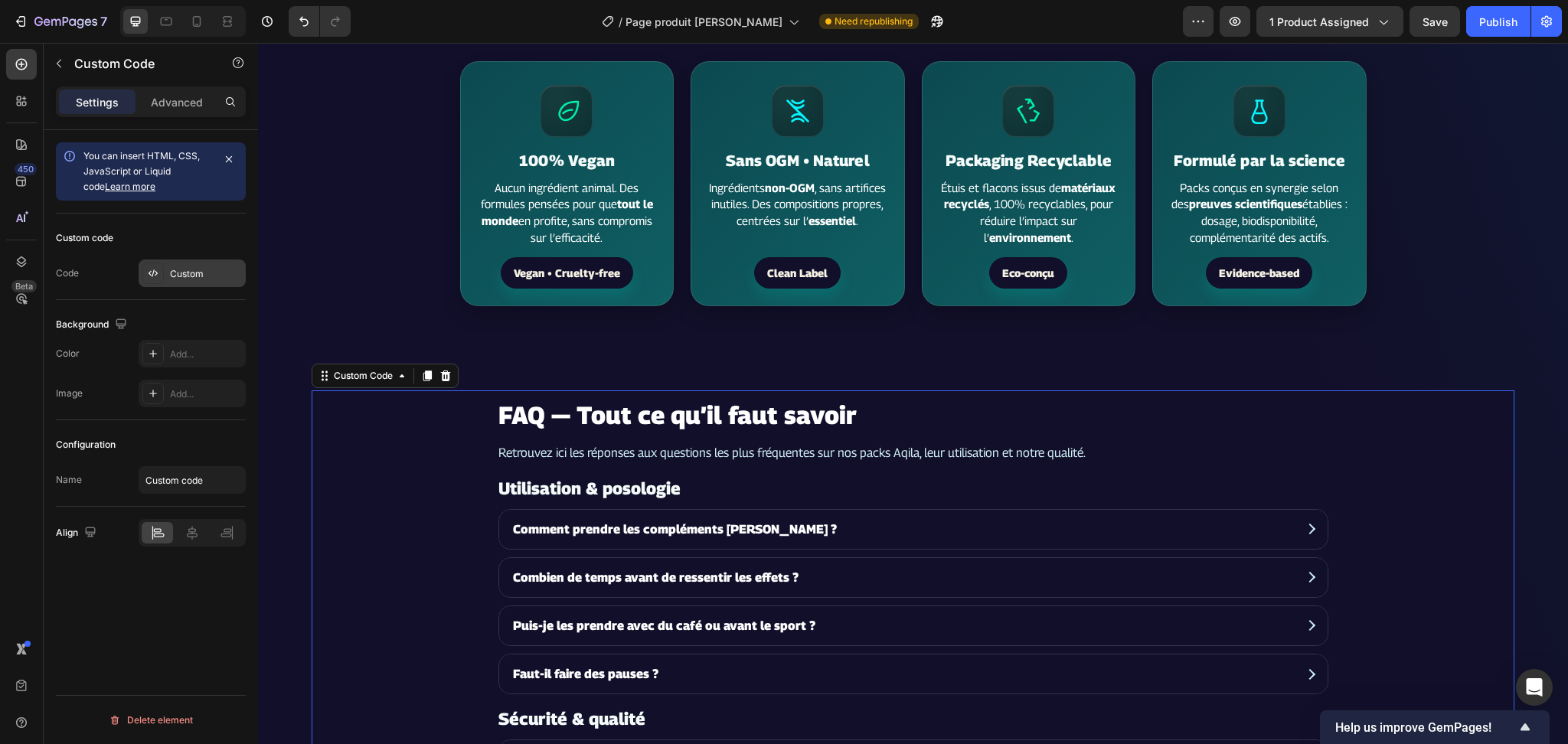
click at [195, 268] on div "Custom" at bounding box center [206, 274] width 72 height 14
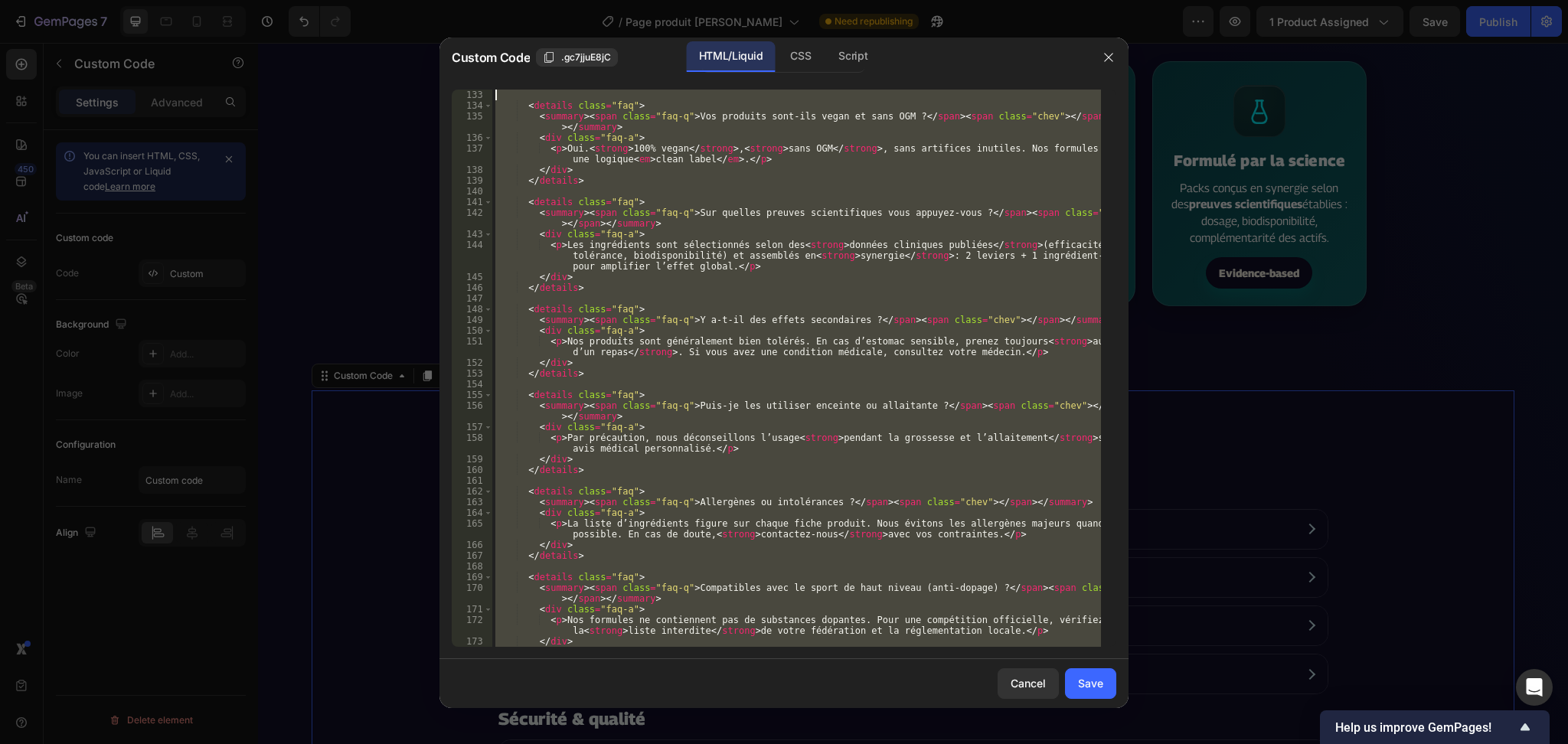
scroll to position [0, 0]
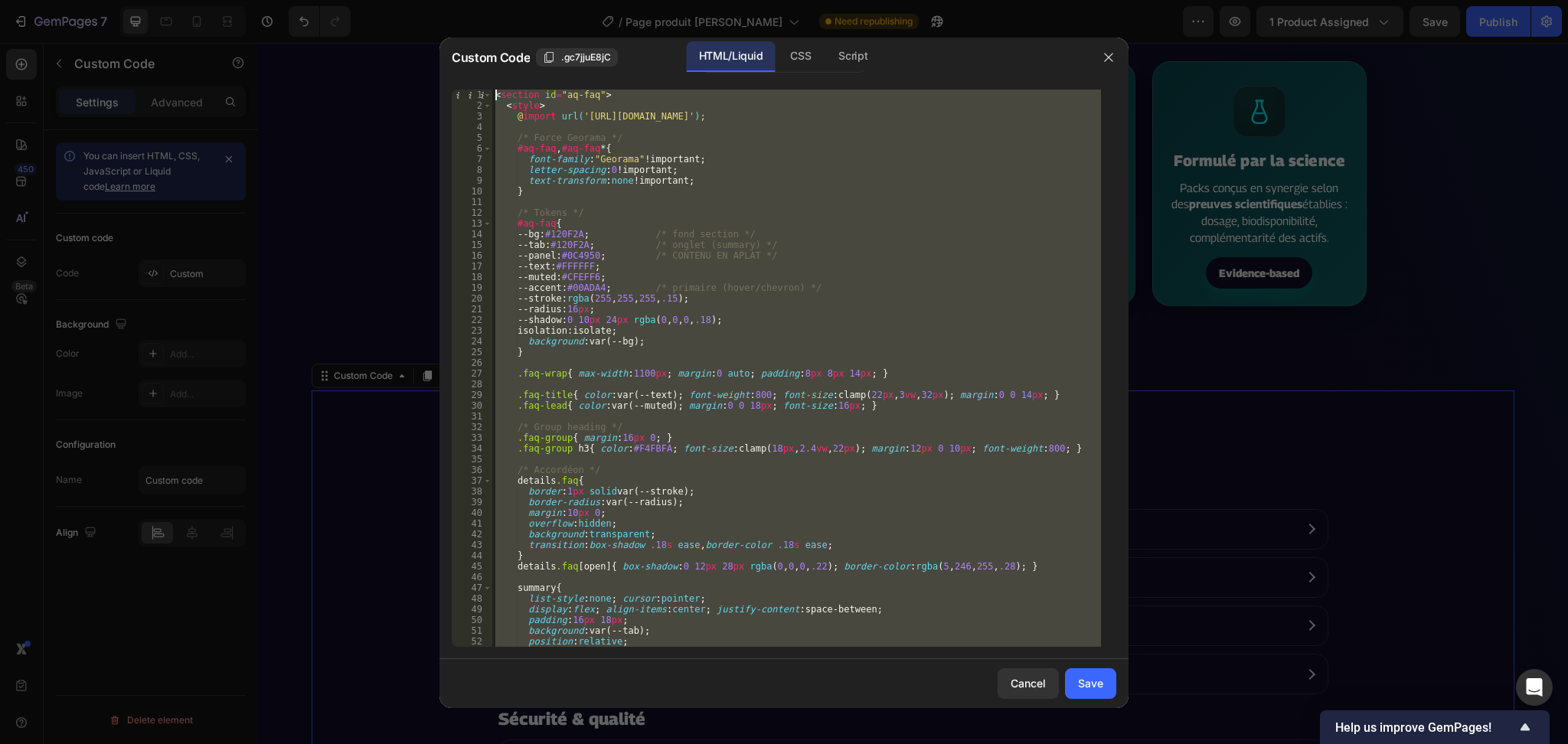
drag, startPoint x: 872, startPoint y: 634, endPoint x: 289, endPoint y: -90, distance: 928.7
click at [289, 0] on html "7 / Page produit Rythme Soutenu Need republishing Preview 1 product assigned Sa…" at bounding box center [784, 0] width 1568 height 0
type textarea "<section id="aq-faq"> <style>"
paste textarea
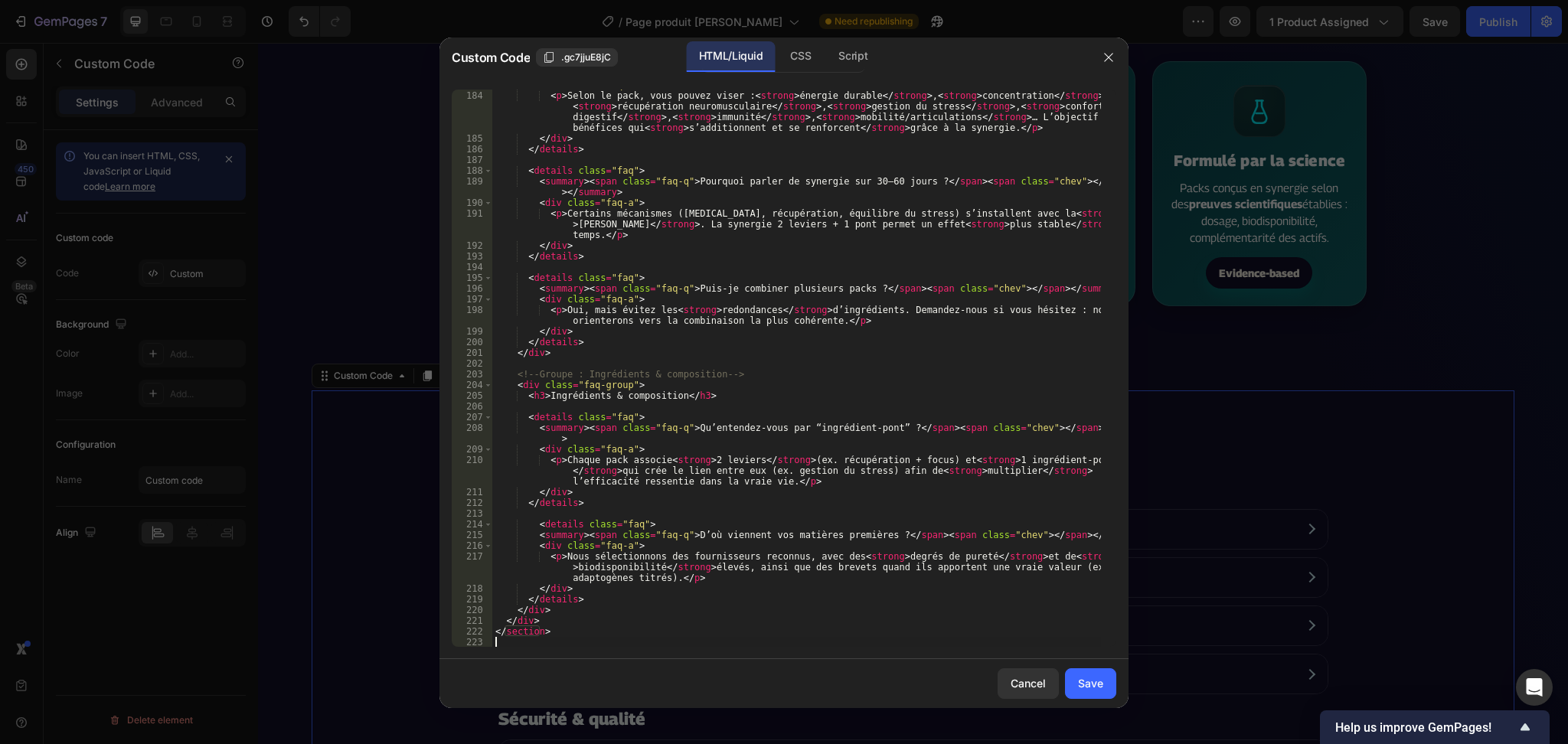
scroll to position [2175, 0]
click at [1094, 683] on div "Save" at bounding box center [1090, 683] width 25 height 16
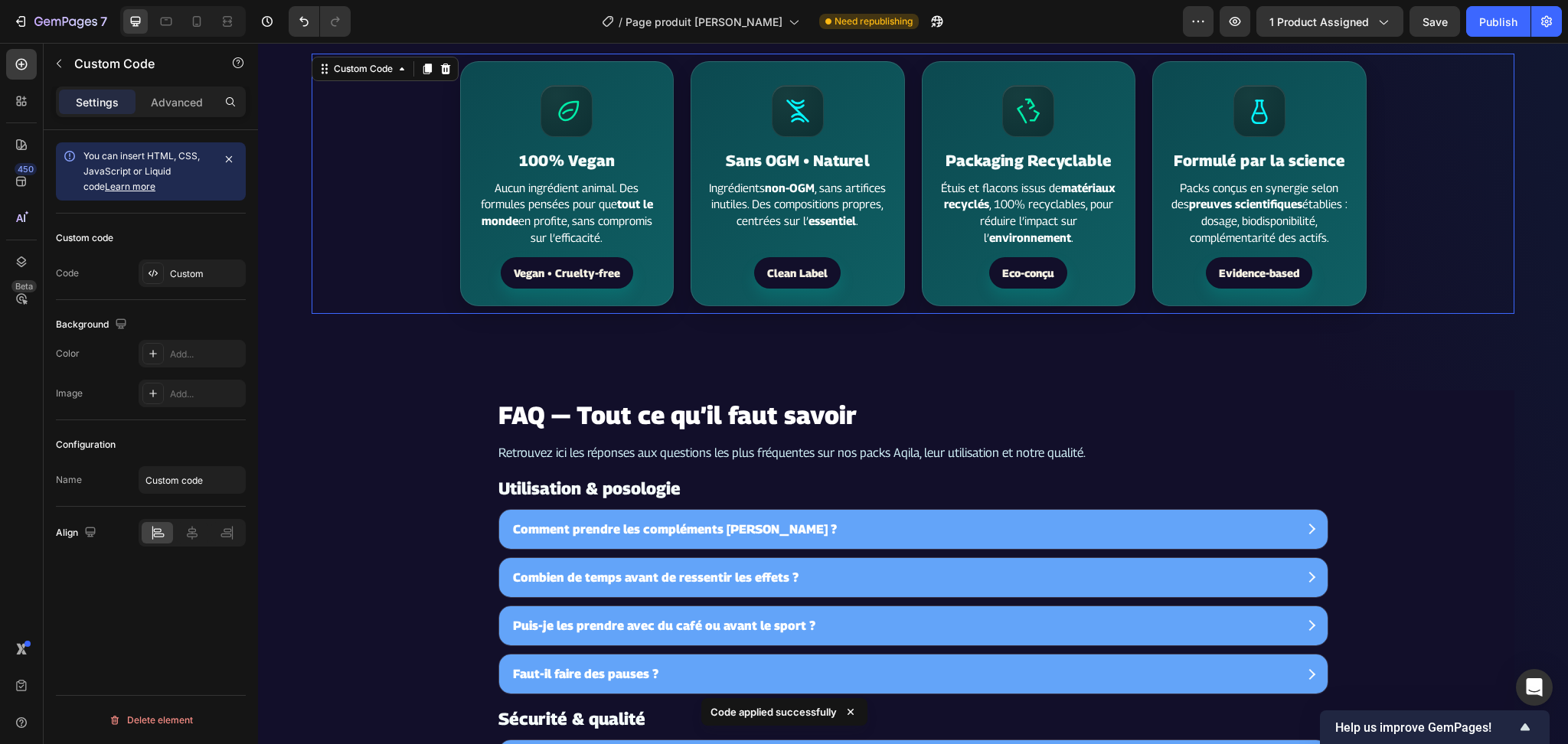
click at [1471, 243] on section "100% Vegan Aucun ingrédient animal. Des formules pensées pour que tout le monde…" at bounding box center [913, 184] width 1203 height 260
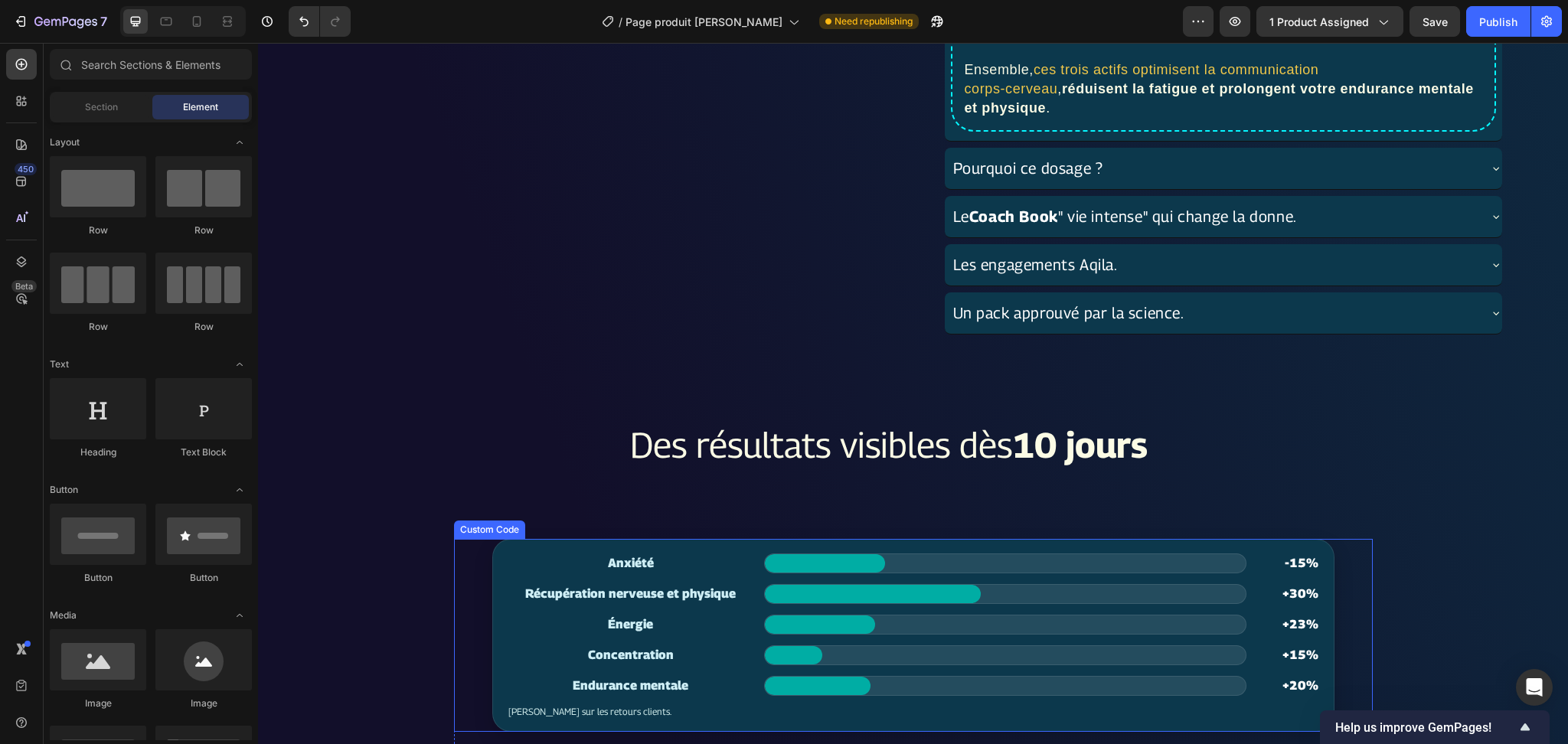
scroll to position [2117, 0]
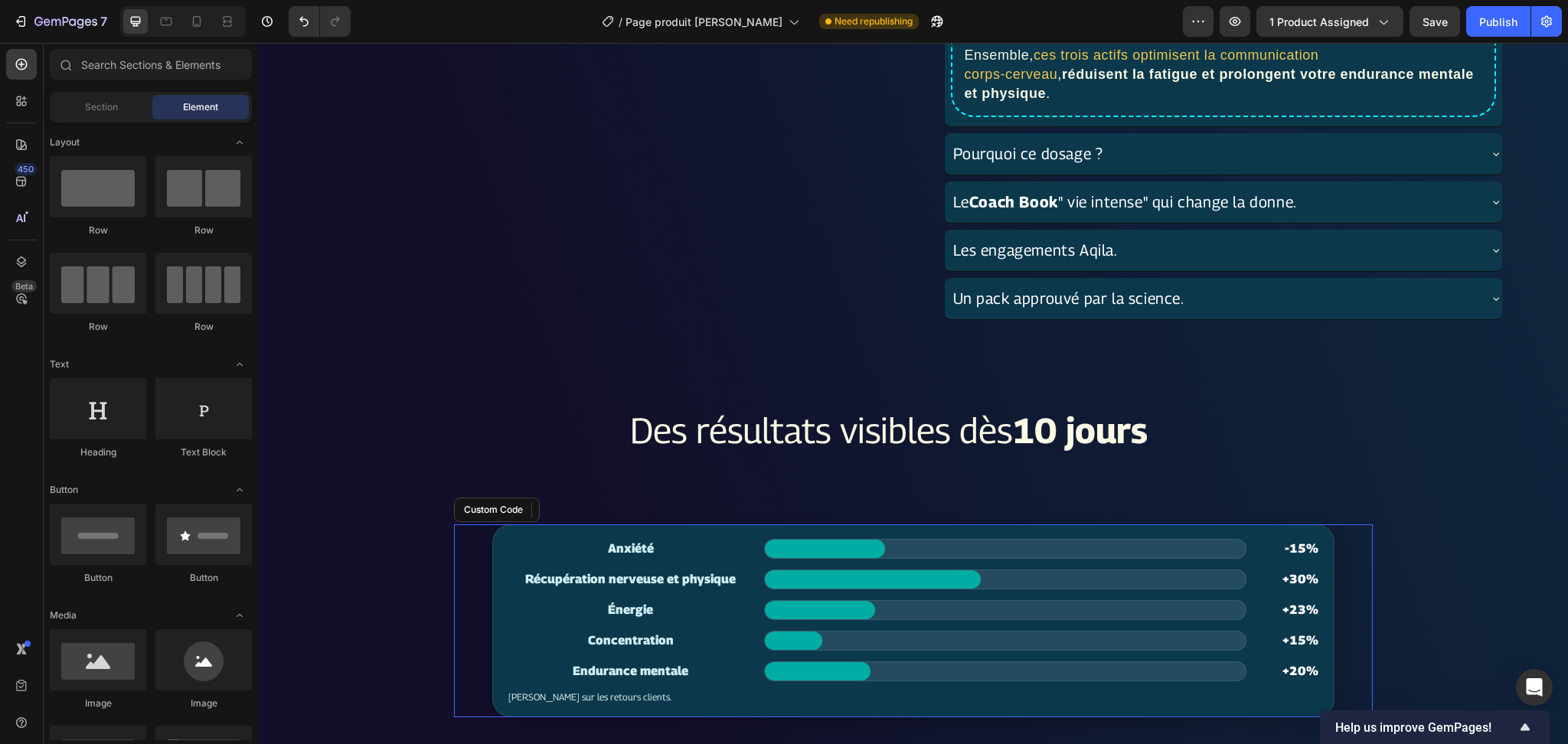
click at [719, 632] on div "Concentration" at bounding box center [631, 641] width 245 height 18
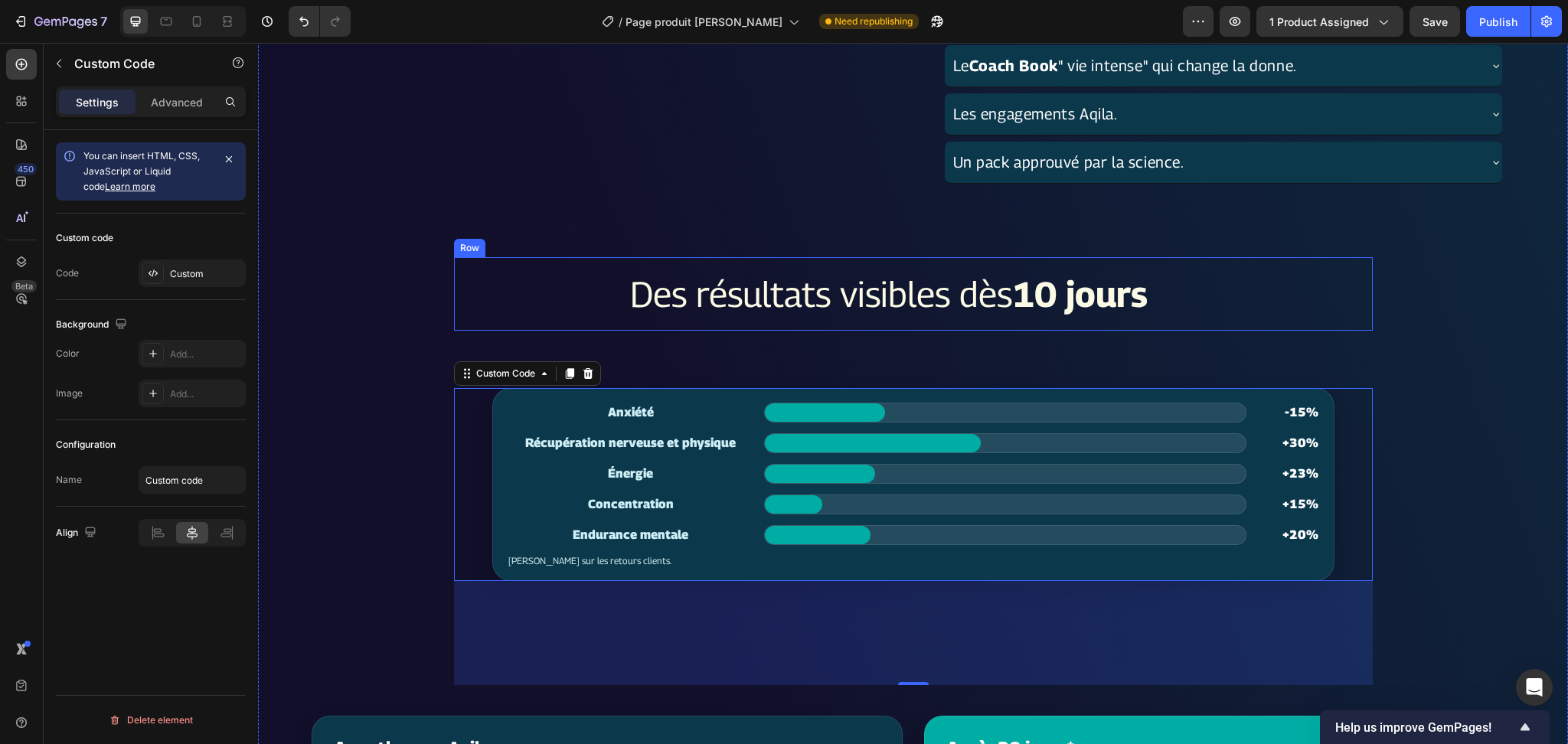
scroll to position [2526, 0]
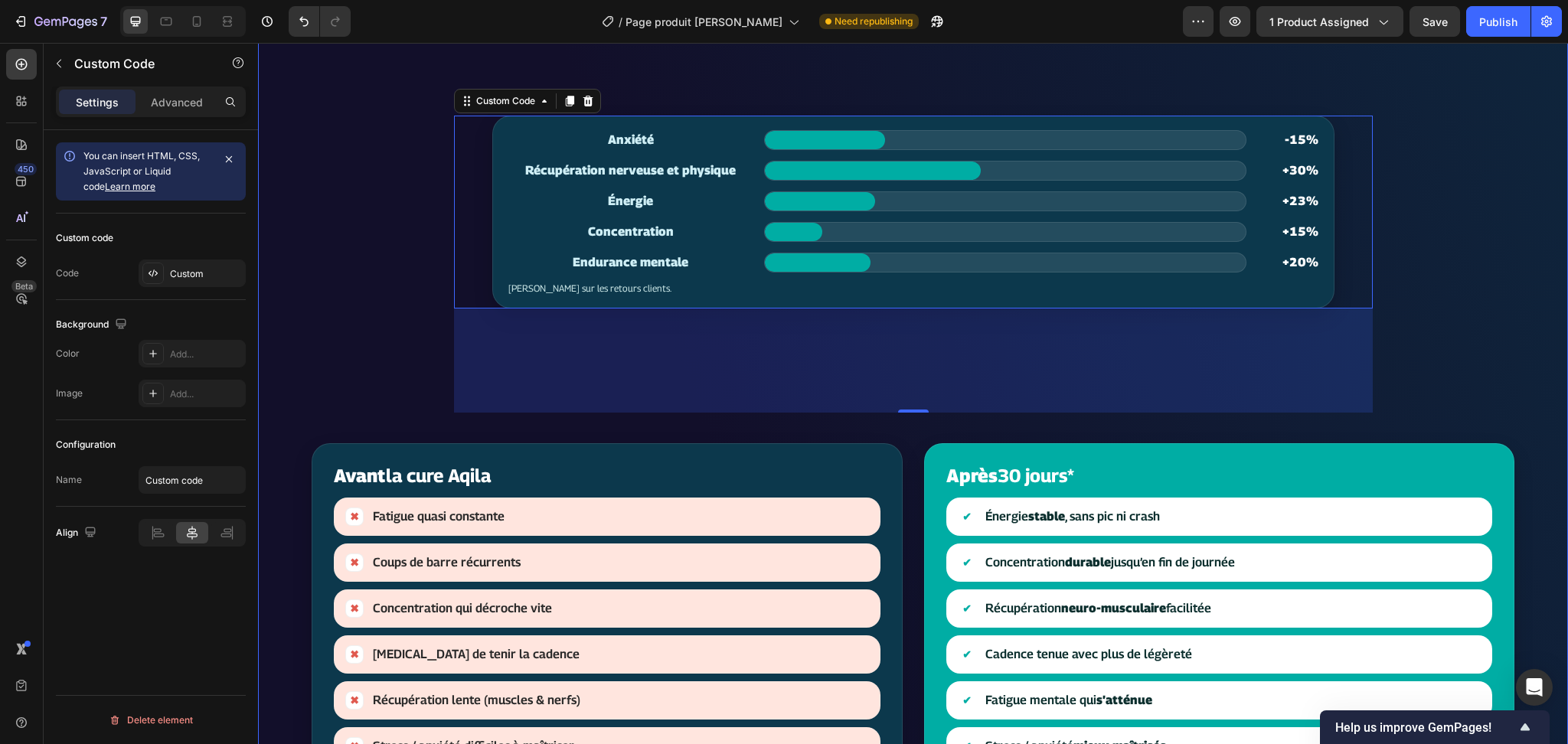
click at [381, 299] on div "Product Images ✨ Ce qui rend ce pack différent Text Block Row Drop element here…" at bounding box center [913, 363] width 1203 height 5523
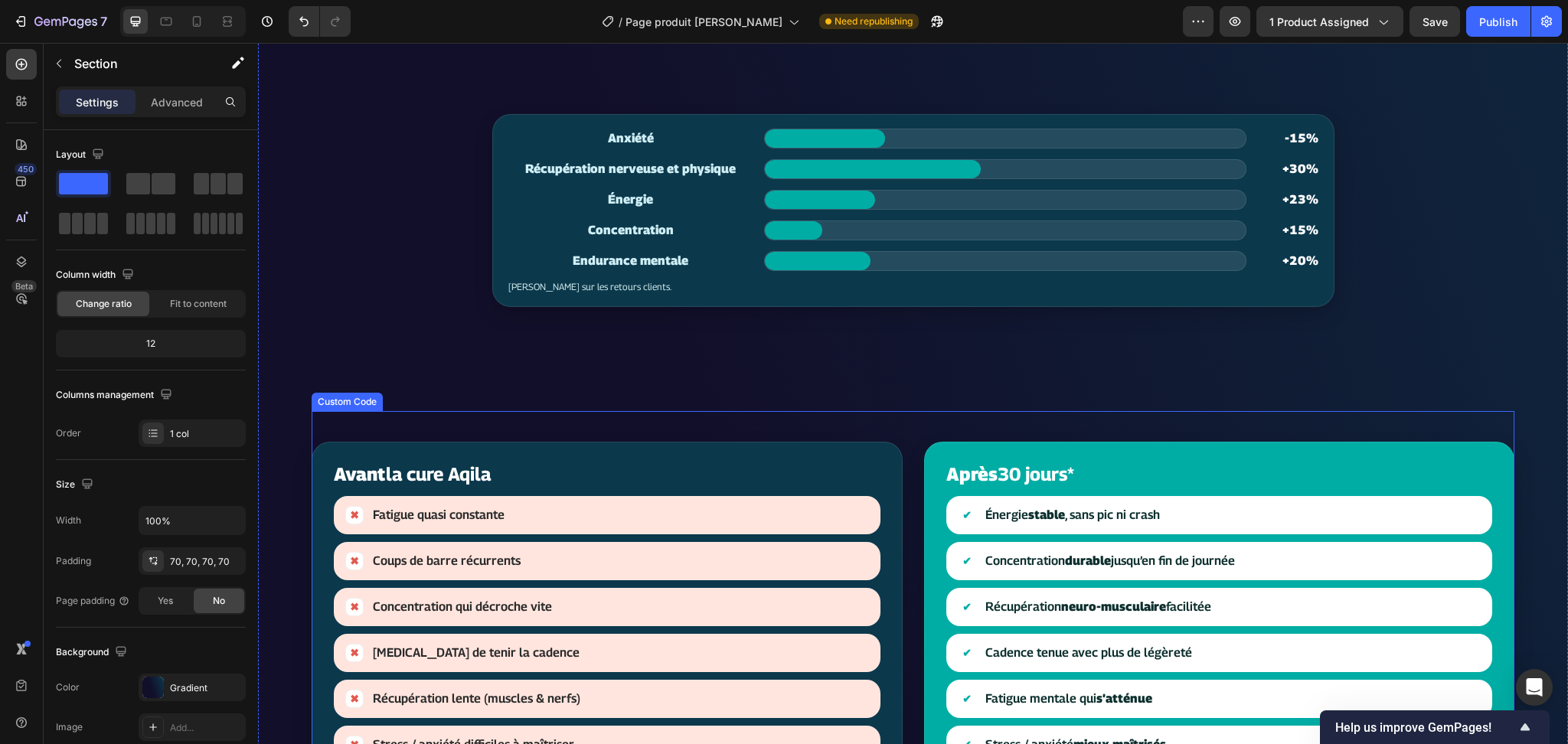
scroll to position [2832, 0]
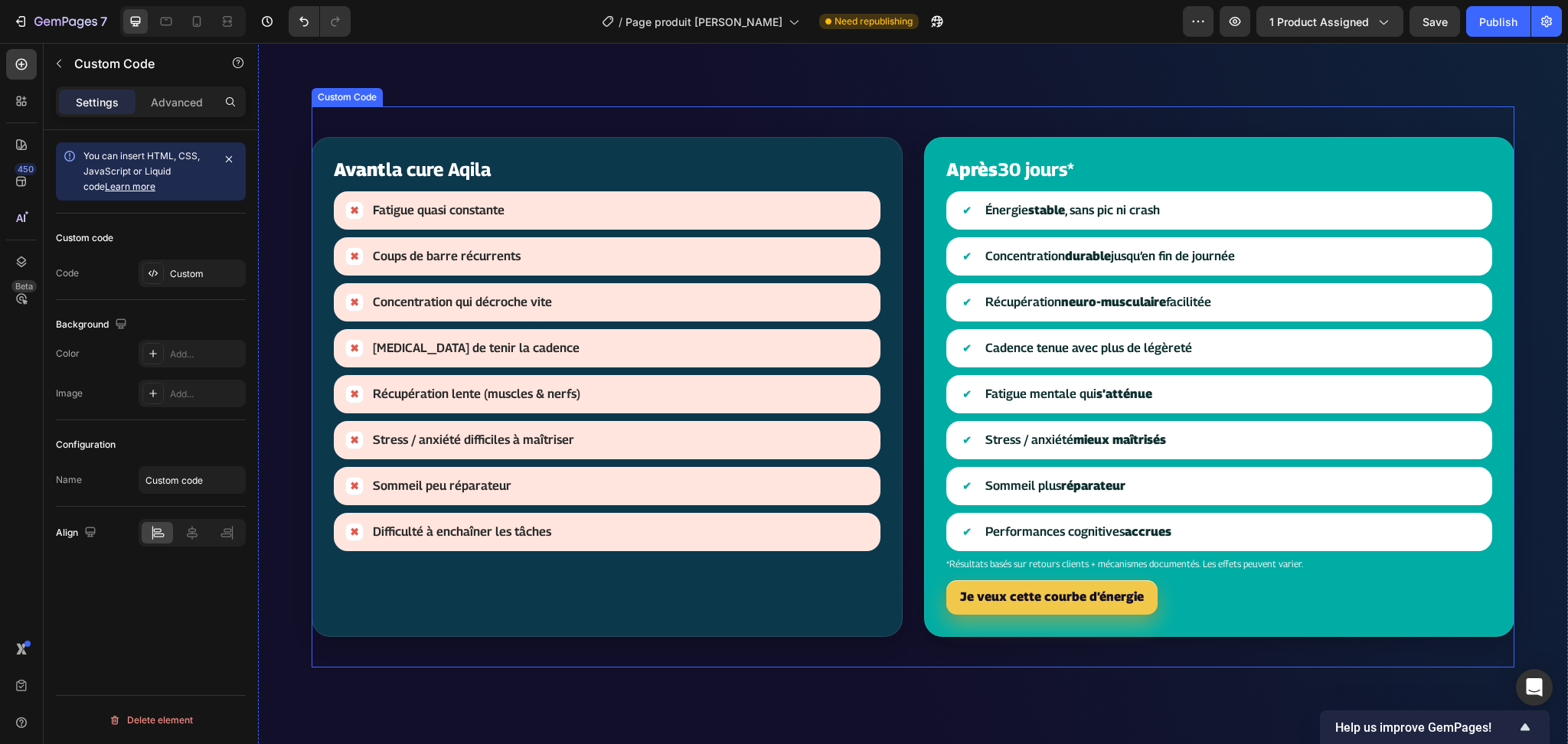
click at [685, 528] on div "Avant la cure Aqila ✖ Fatigue quasi constante ✖ Coups de barre récurrents ✖ Con…" at bounding box center [607, 387] width 591 height 500
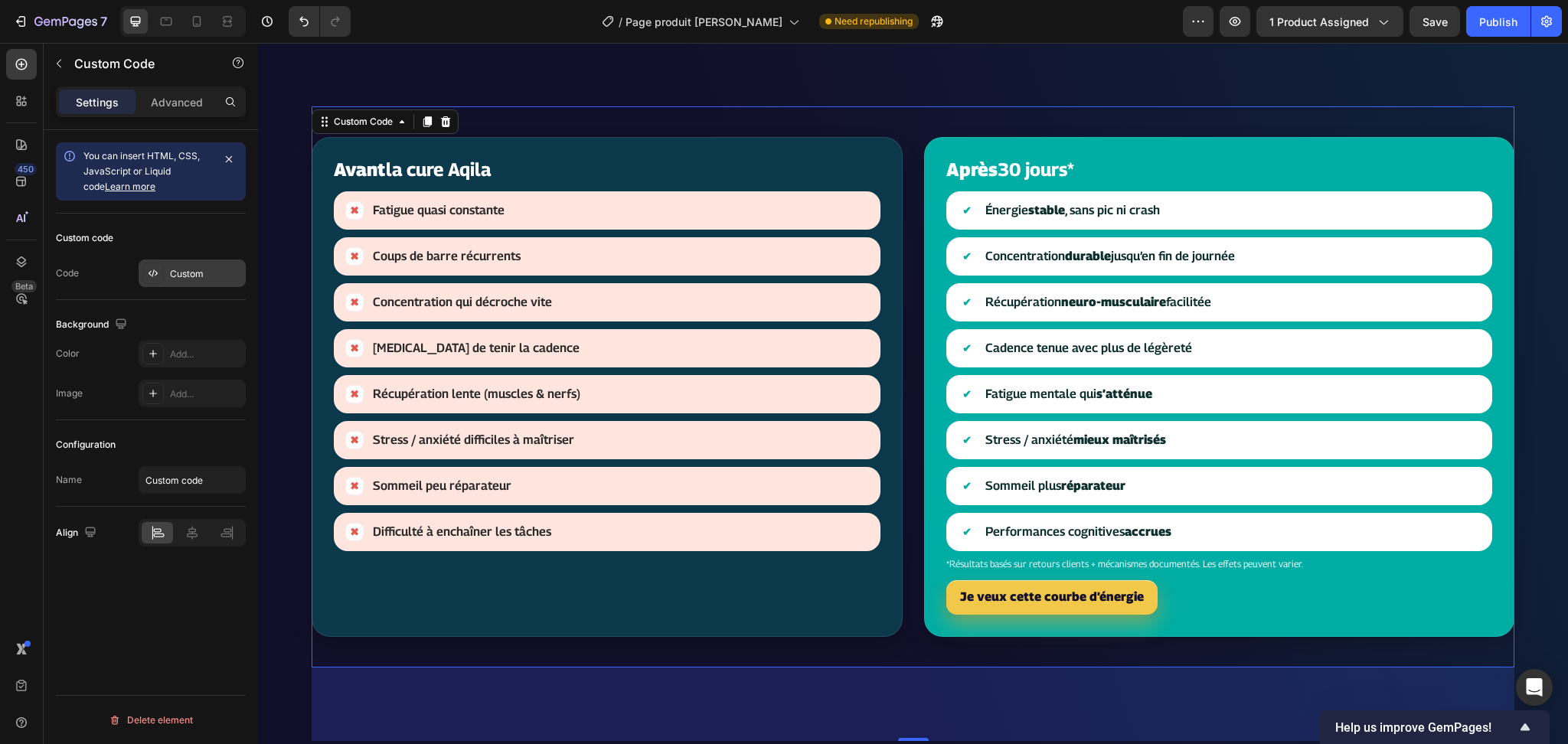
click at [182, 277] on div "Custom" at bounding box center [206, 274] width 72 height 14
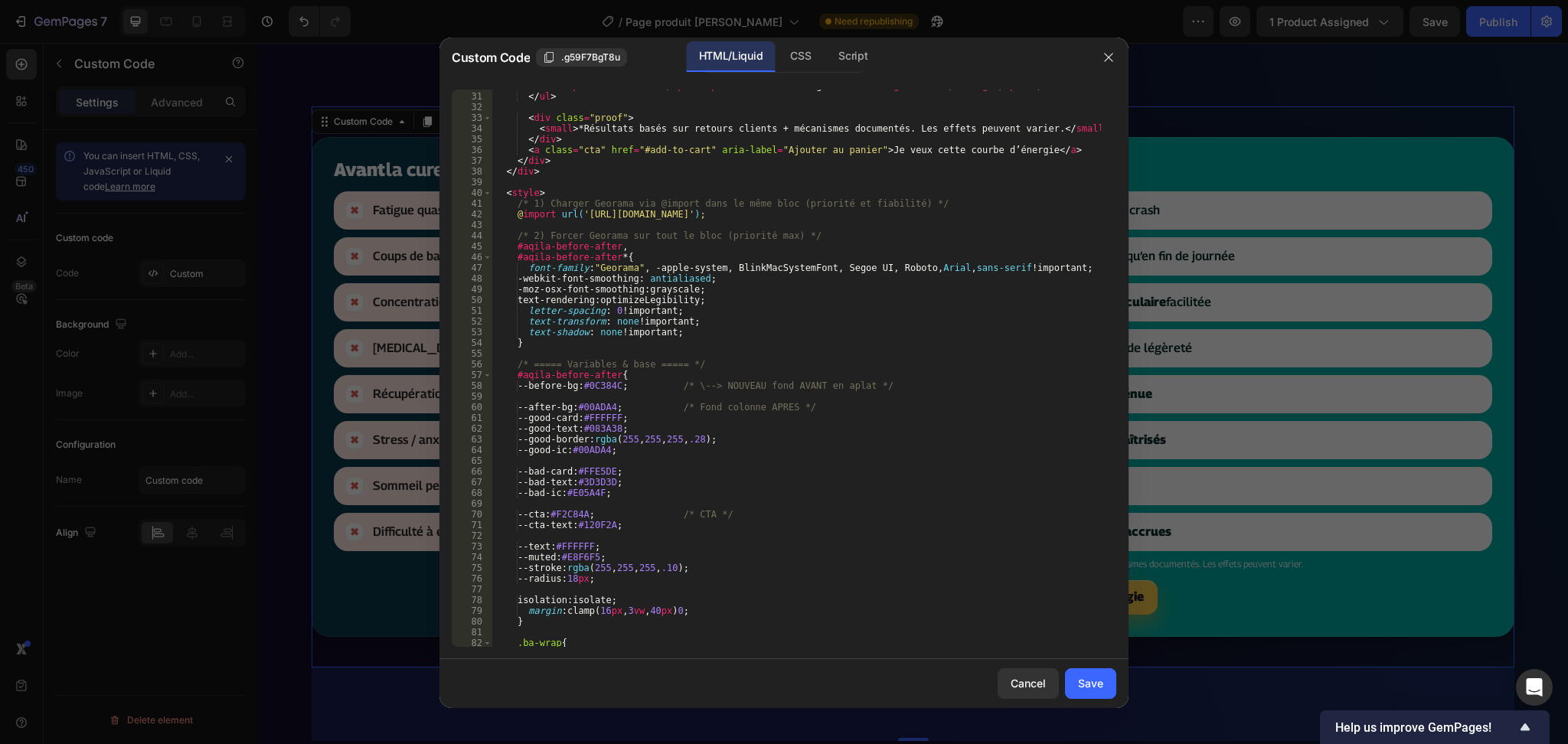
scroll to position [320, 0]
type textarea "--before-bg:#0C384C; /* \--> NOUVEAU fond AVANT en aplat */"
click at [604, 390] on div "< li > < span class = "ic" > ✔ </ span > < span > Performances cognitives < str…" at bounding box center [796, 370] width 609 height 580
